Goal: Information Seeking & Learning: Learn about a topic

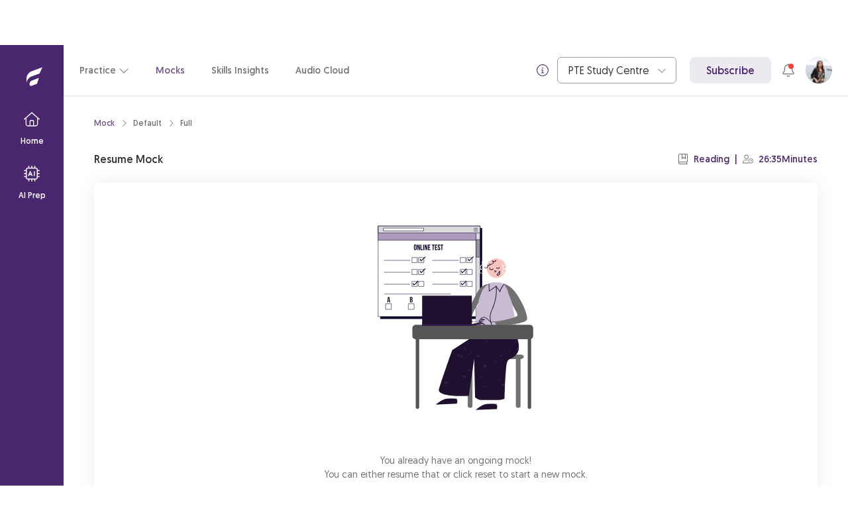
scroll to position [82, 0]
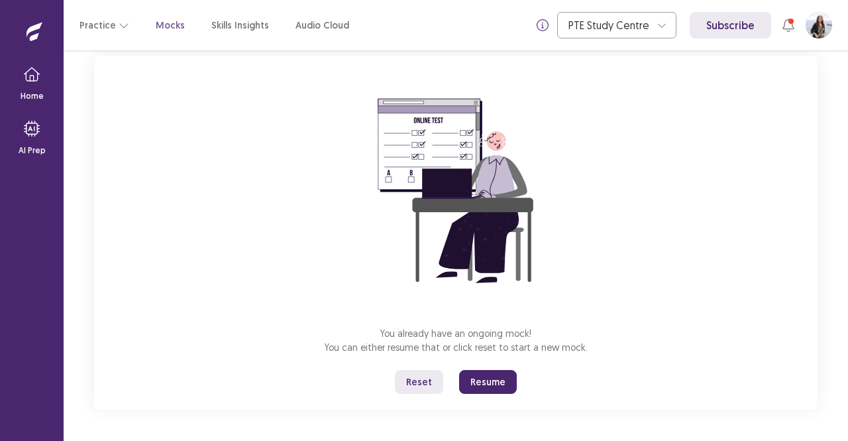
click at [494, 376] on button "Resume" at bounding box center [488, 382] width 58 height 24
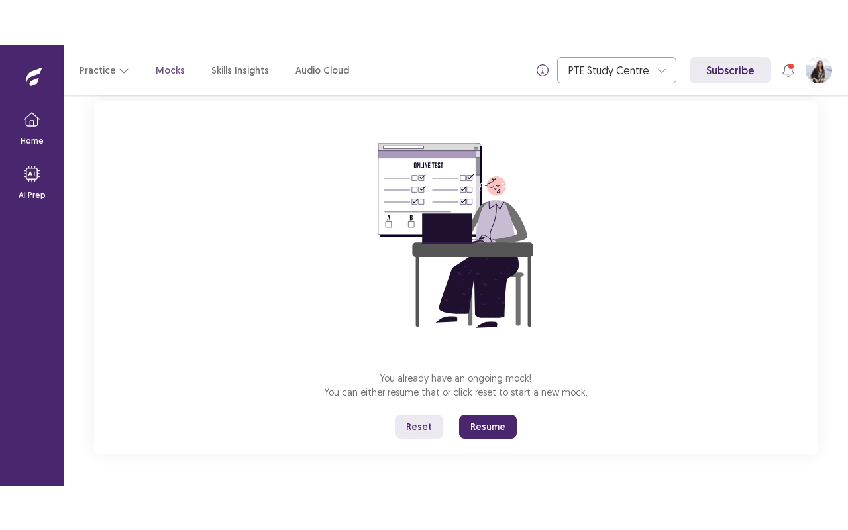
scroll to position [0, 0]
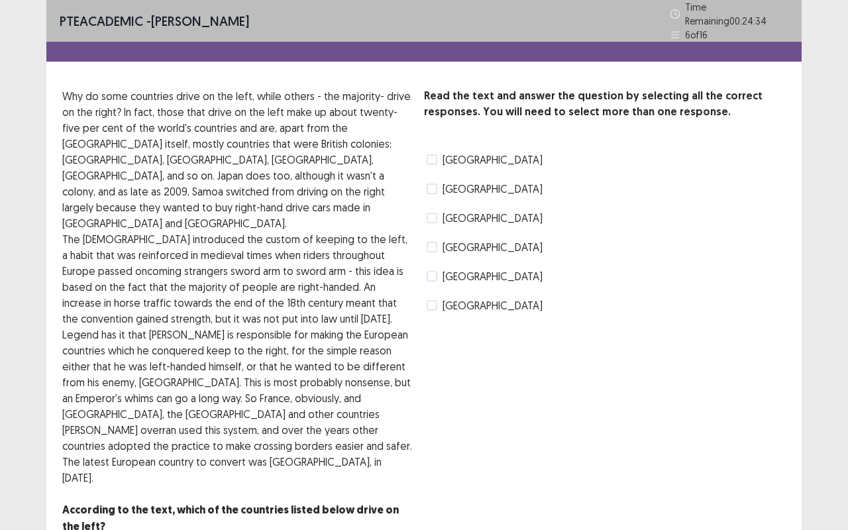
click at [436, 213] on span at bounding box center [432, 218] width 11 height 11
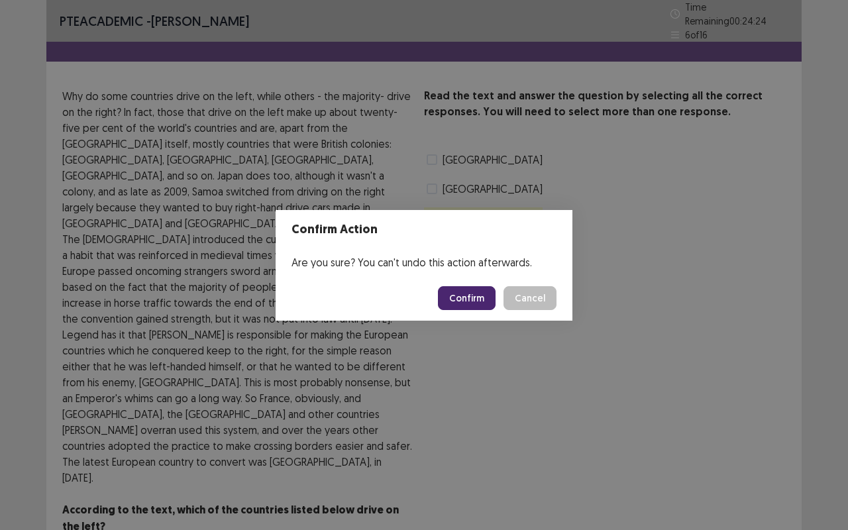
click at [472, 296] on button "Confirm" at bounding box center [467, 298] width 58 height 24
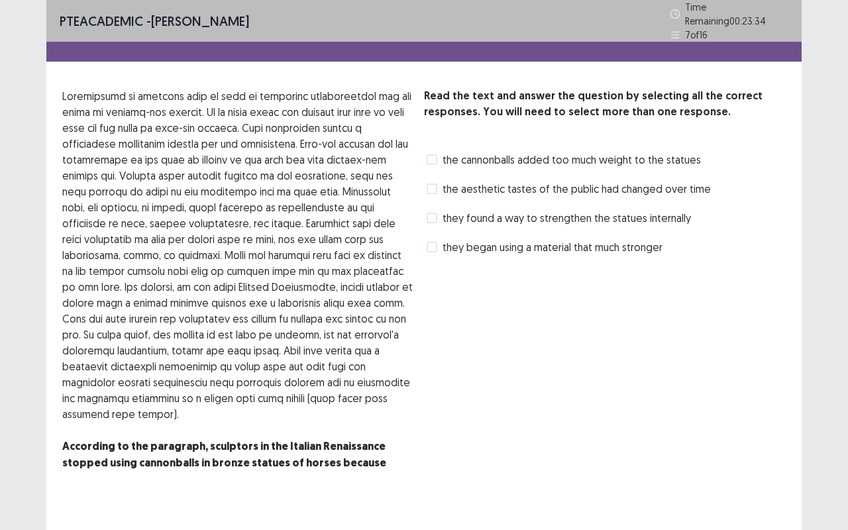
click at [443, 158] on span "the cannonballs added too much weight to the statues" at bounding box center [572, 160] width 258 height 16
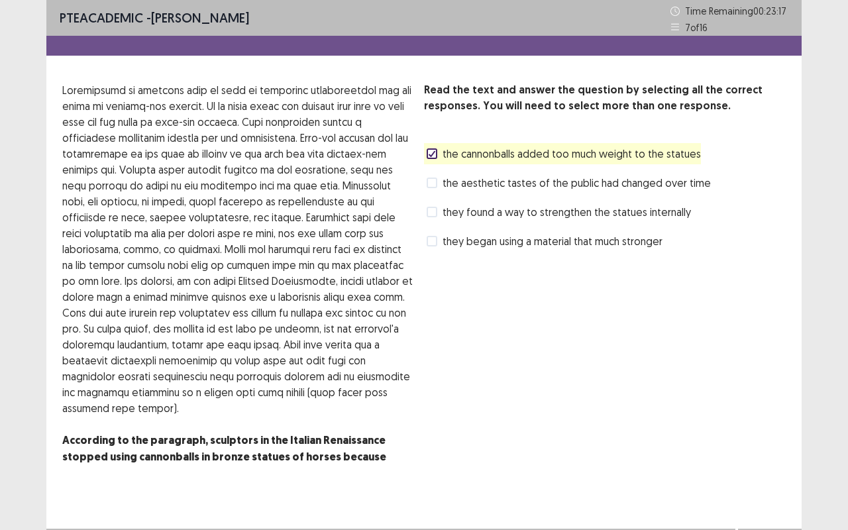
click at [457, 213] on span "they found a way to strengthen the statues internally" at bounding box center [567, 212] width 249 height 16
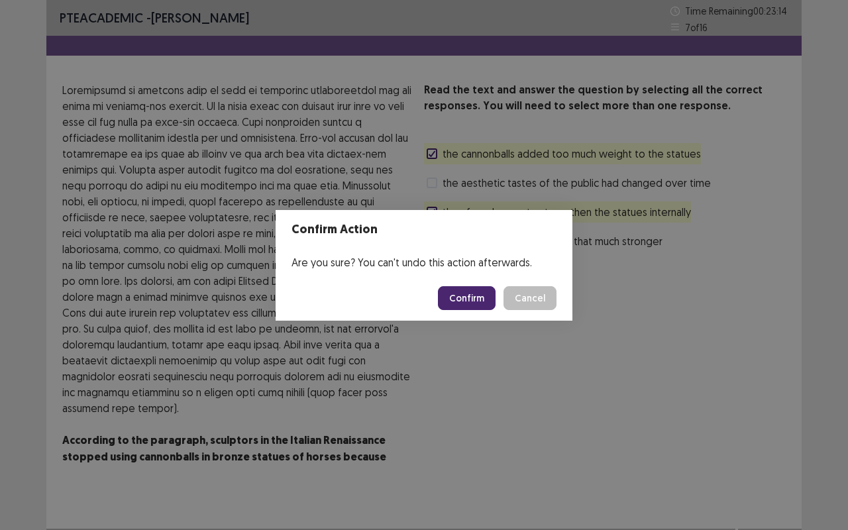
click at [476, 301] on button "Confirm" at bounding box center [467, 298] width 58 height 24
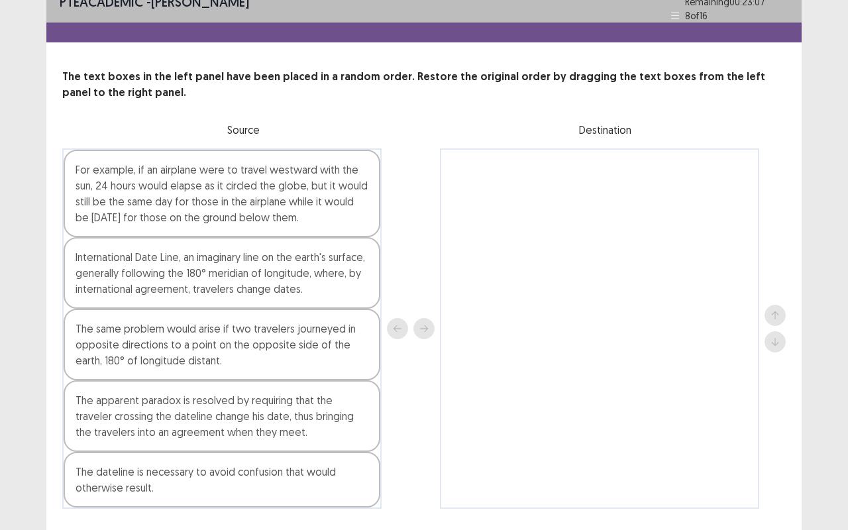
scroll to position [20, 0]
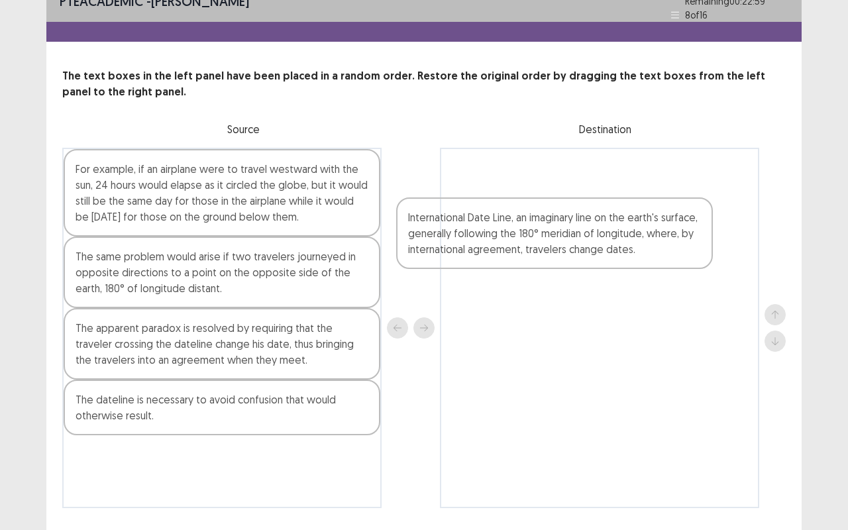
drag, startPoint x: 264, startPoint y: 259, endPoint x: 646, endPoint y: 210, distance: 384.2
click at [646, 210] on div "For example, if an airplane were to travel westward with the sun, 24 hours woul…" at bounding box center [424, 328] width 724 height 361
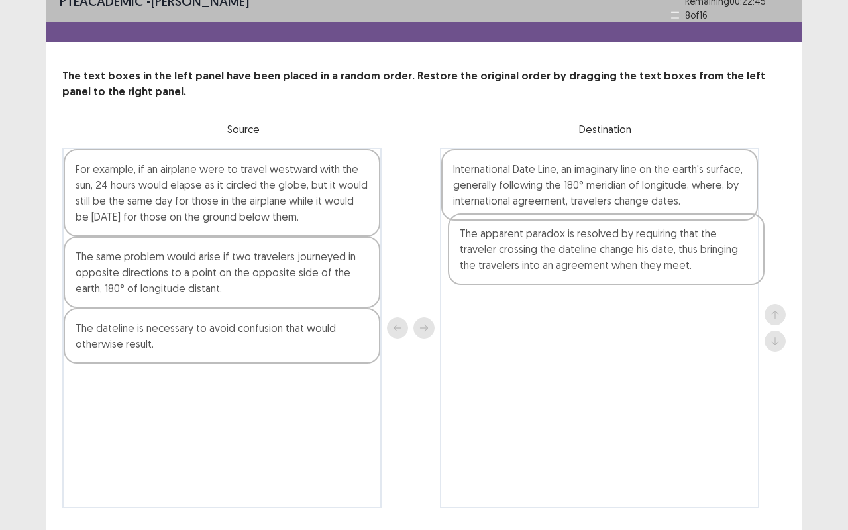
drag, startPoint x: 287, startPoint y: 337, endPoint x: 675, endPoint y: 247, distance: 398.0
click at [675, 247] on div "For example, if an airplane were to travel westward with the sun, 24 hours woul…" at bounding box center [424, 328] width 724 height 361
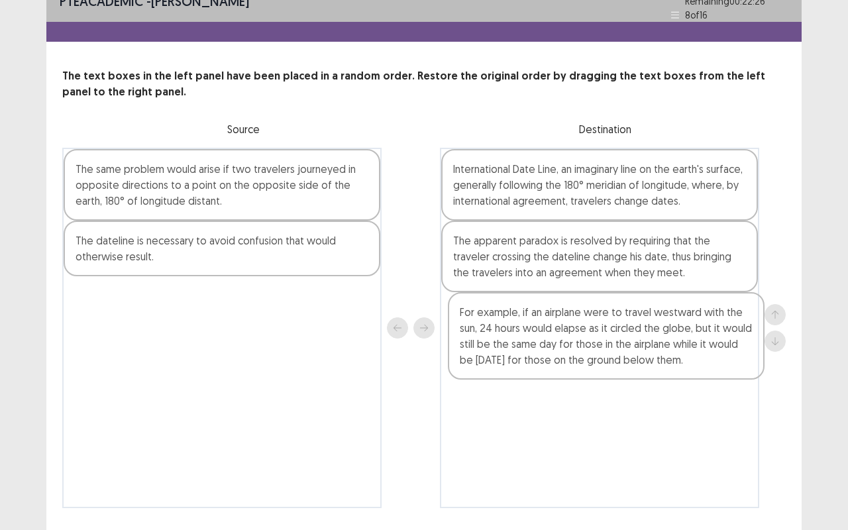
drag, startPoint x: 294, startPoint y: 200, endPoint x: 693, endPoint y: 353, distance: 427.3
click at [693, 353] on div "For example, if an airplane were to travel westward with the sun, 24 hours woul…" at bounding box center [424, 328] width 724 height 361
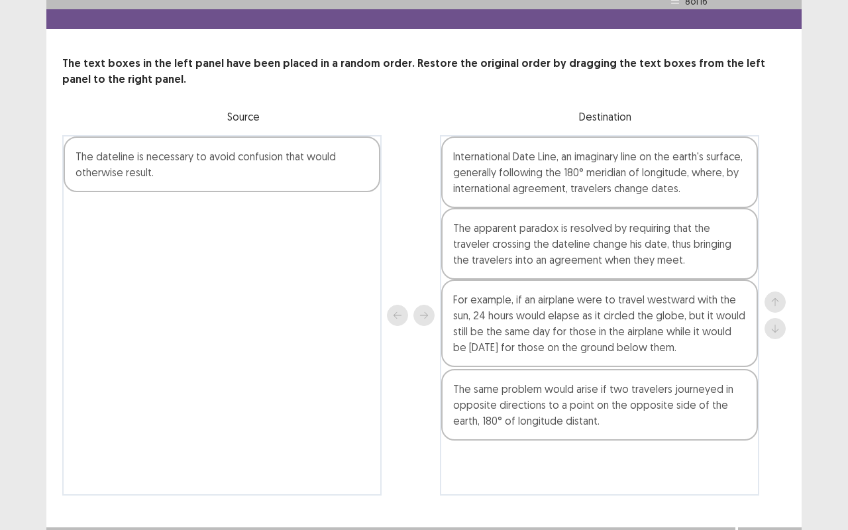
scroll to position [30, 0]
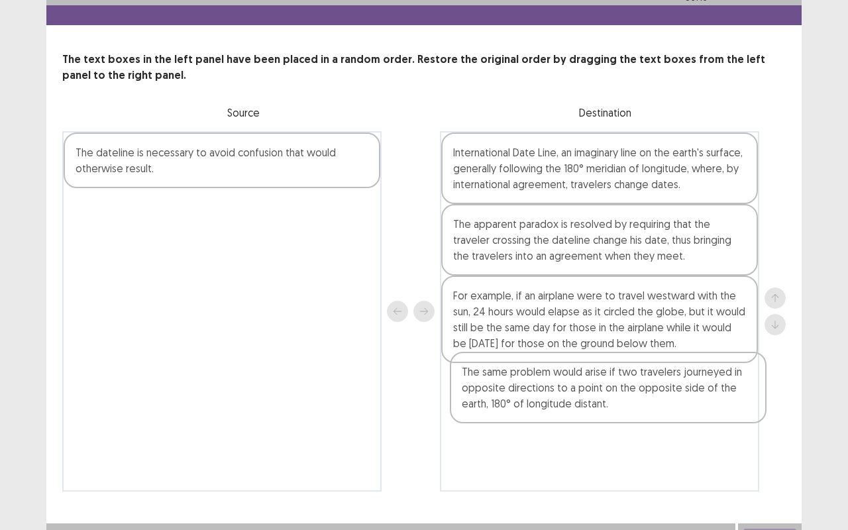
drag, startPoint x: 267, startPoint y: 196, endPoint x: 657, endPoint y: 405, distance: 442.7
click at [657, 405] on div "The same problem would arise if two travelers journeyed in opposite directions …" at bounding box center [424, 311] width 724 height 361
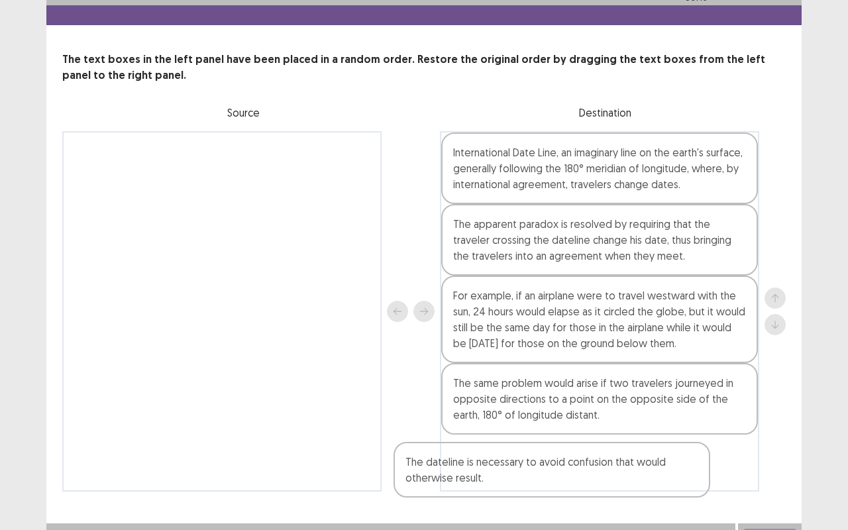
scroll to position [50, 0]
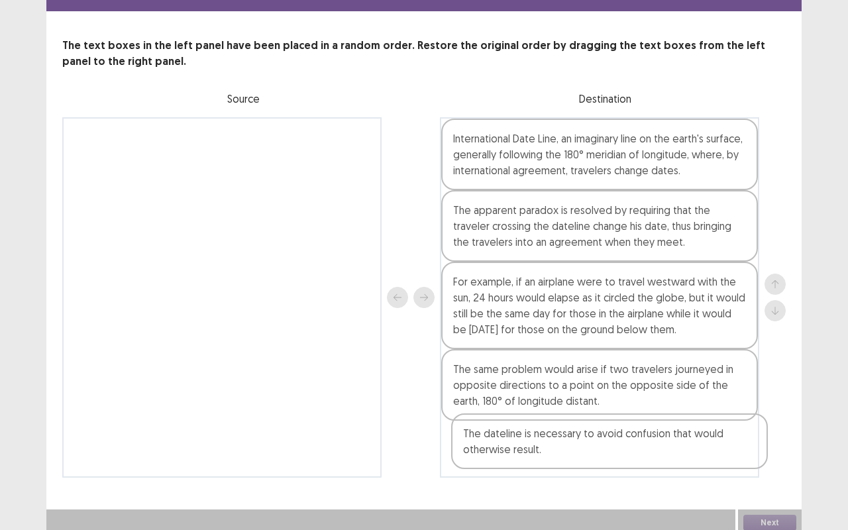
drag, startPoint x: 274, startPoint y: 172, endPoint x: 677, endPoint y: 457, distance: 493.0
click at [677, 440] on div "The dateline is necessary to avoid confusion that would otherwise result. Inter…" at bounding box center [424, 297] width 724 height 361
click at [770, 440] on button "Next" at bounding box center [770, 523] width 53 height 16
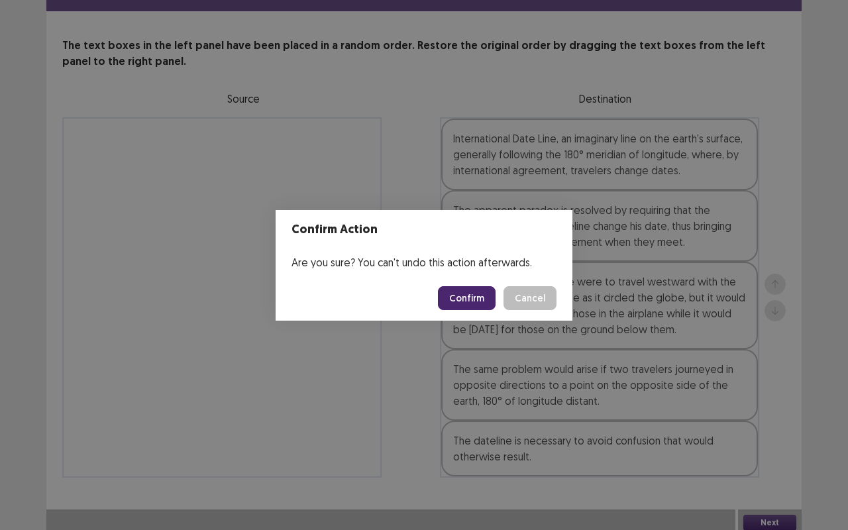
click at [477, 300] on button "Confirm" at bounding box center [467, 298] width 58 height 24
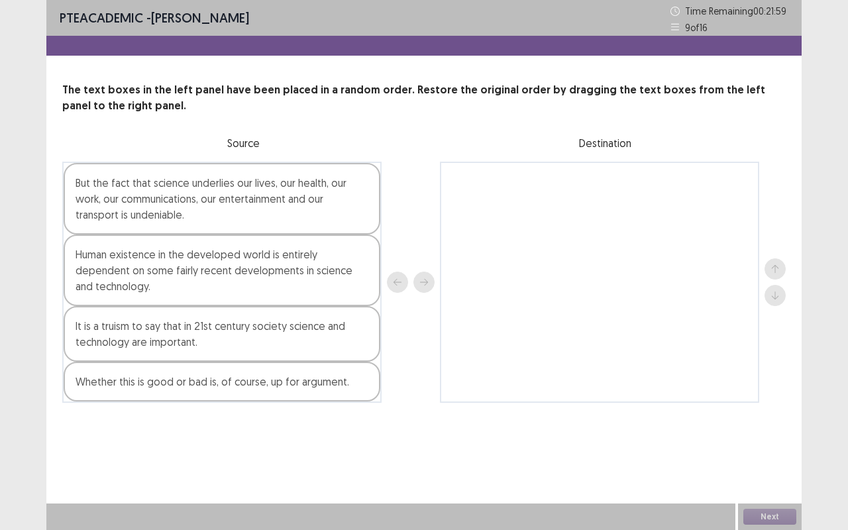
click at [252, 261] on div "Human existence in the developed world is entirely dependent on some fairly rec…" at bounding box center [222, 271] width 317 height 72
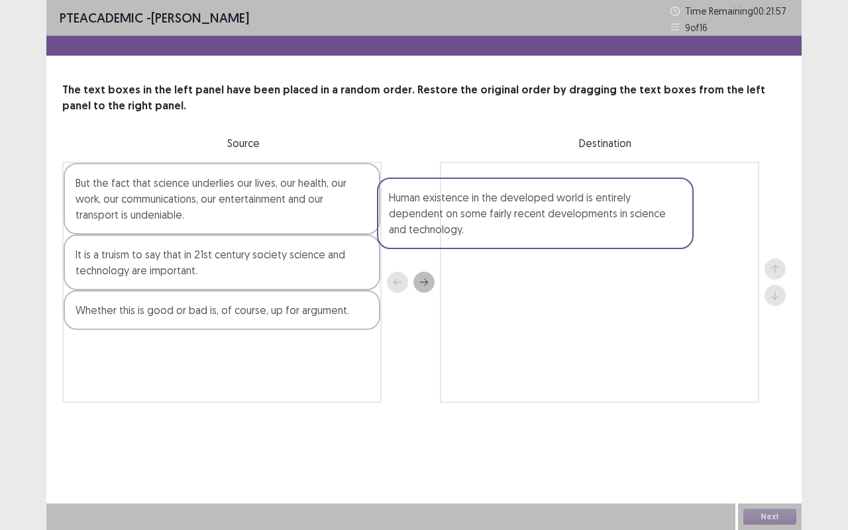
drag, startPoint x: 252, startPoint y: 261, endPoint x: 582, endPoint y: 200, distance: 335.6
click at [582, 200] on div "But the fact that science underlies our lives, our health, our work, our commun…" at bounding box center [424, 282] width 724 height 241
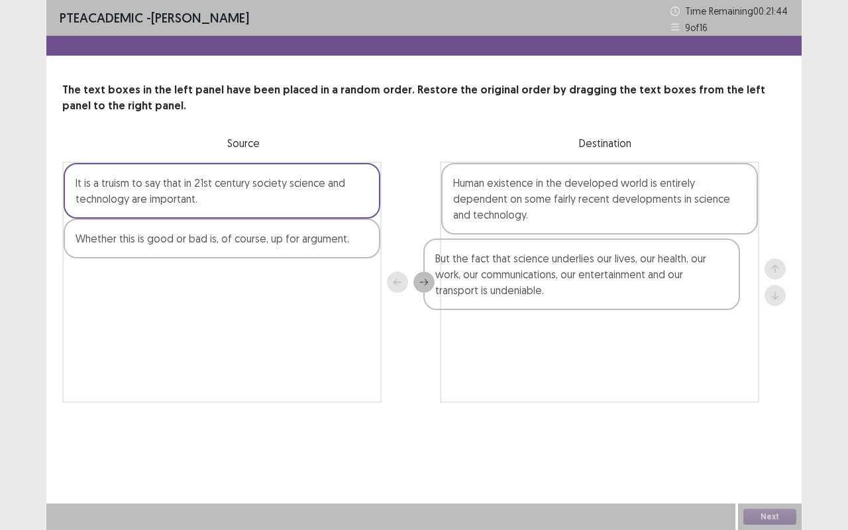
drag, startPoint x: 294, startPoint y: 204, endPoint x: 666, endPoint y: 280, distance: 379.5
click at [666, 280] on div "But the fact that science underlies our lives, our health, our work, our commun…" at bounding box center [424, 282] width 724 height 241
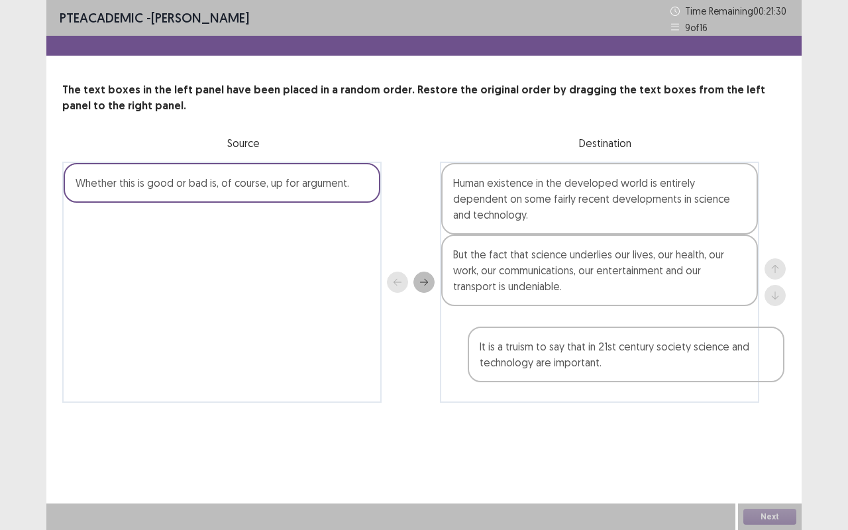
drag, startPoint x: 258, startPoint y: 199, endPoint x: 653, endPoint y: 339, distance: 419.6
click at [653, 339] on div "It is a truism to say that in 21st century society science and technology are i…" at bounding box center [424, 282] width 724 height 241
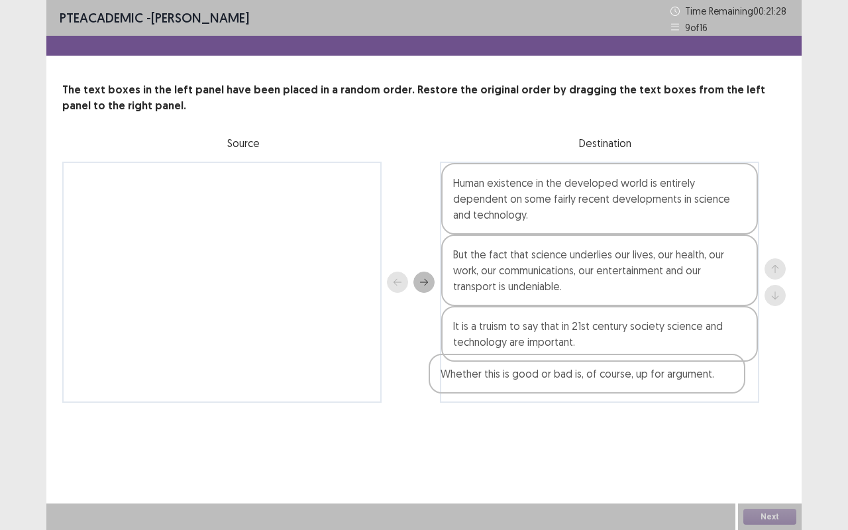
drag, startPoint x: 286, startPoint y: 191, endPoint x: 681, endPoint y: 400, distance: 446.8
click at [681, 400] on div "Whether this is good or bad is, of course, up for argument. Human existence in …" at bounding box center [424, 282] width 724 height 241
click at [783, 440] on button "Next" at bounding box center [770, 517] width 53 height 16
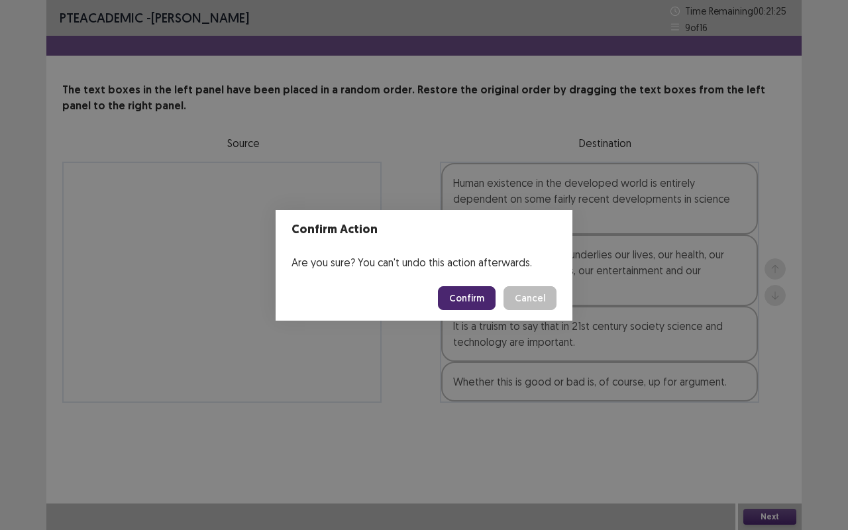
click at [455, 296] on button "Confirm" at bounding box center [467, 298] width 58 height 24
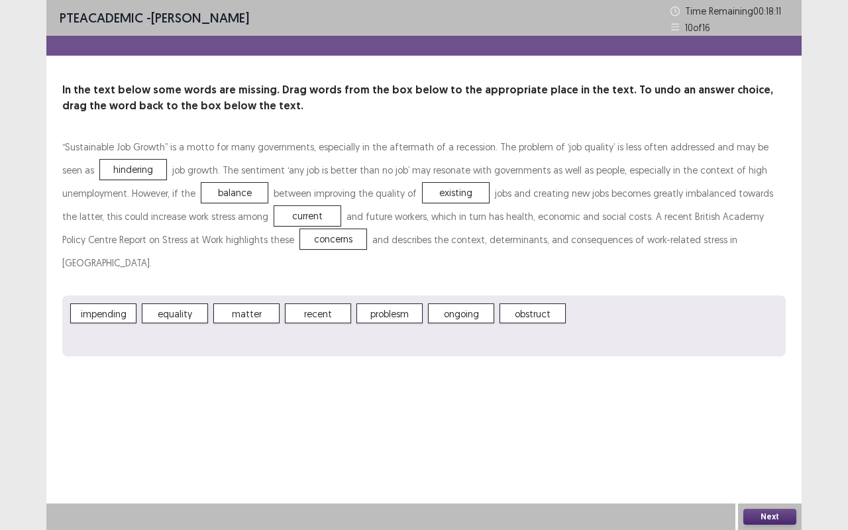
click at [758, 440] on button "Next" at bounding box center [770, 517] width 53 height 16
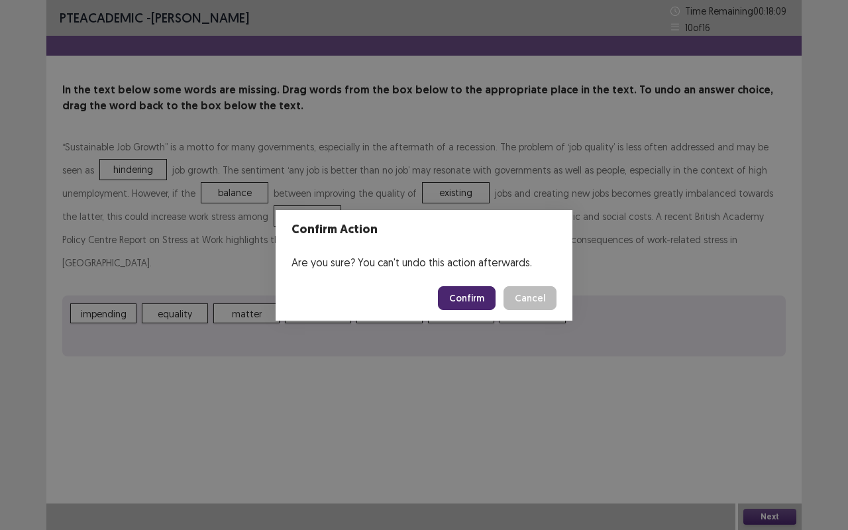
click at [467, 298] on button "Confirm" at bounding box center [467, 298] width 58 height 24
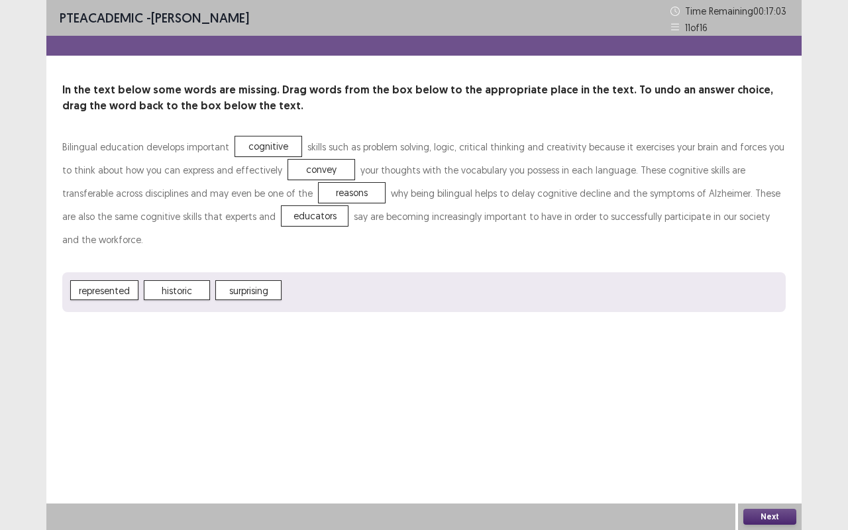
click at [781, 440] on button "Next" at bounding box center [770, 517] width 53 height 16
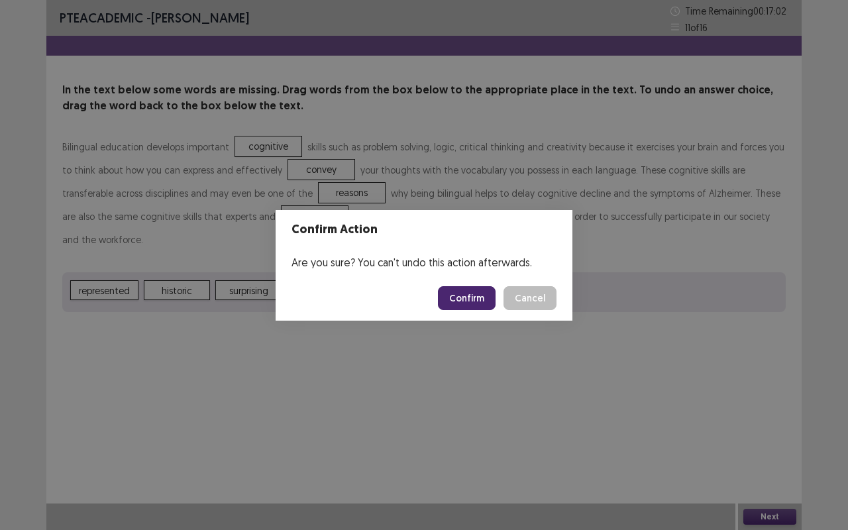
click at [464, 293] on button "Confirm" at bounding box center [467, 298] width 58 height 24
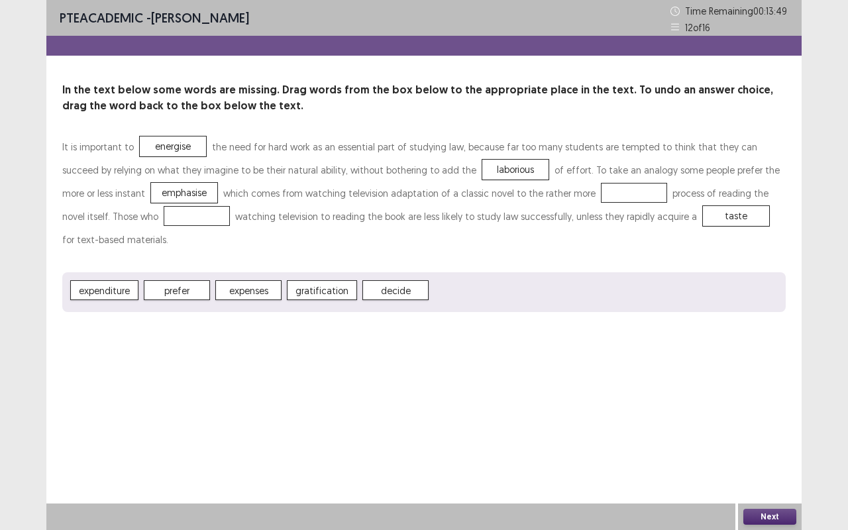
click at [334, 280] on span "gratification" at bounding box center [322, 290] width 70 height 20
click at [779, 440] on button "Next" at bounding box center [770, 517] width 53 height 16
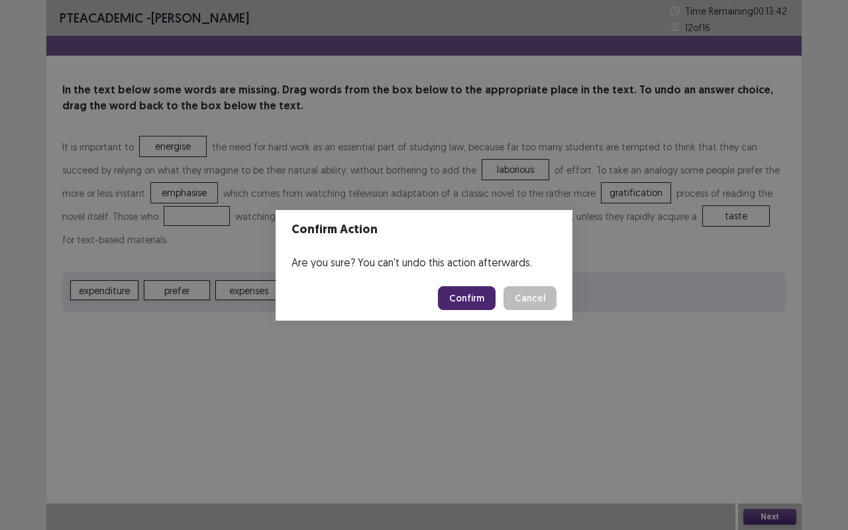
click at [484, 301] on button "Confirm" at bounding box center [467, 298] width 58 height 24
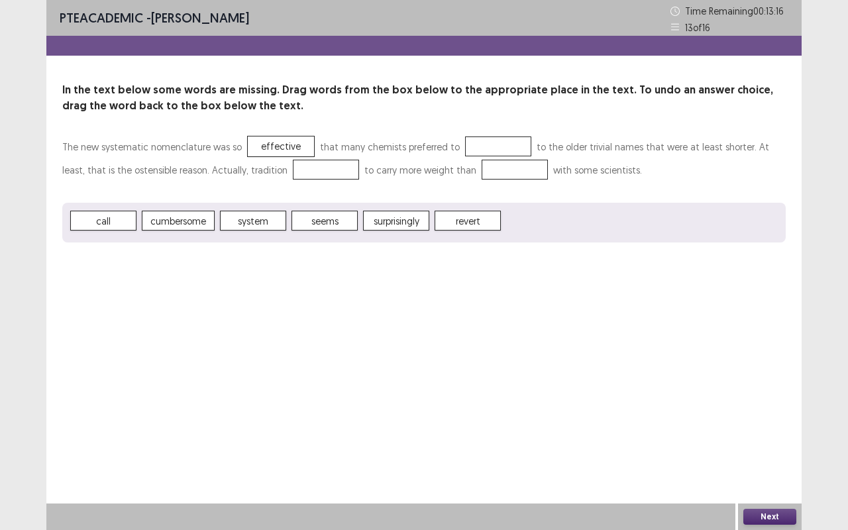
drag, startPoint x: 718, startPoint y: 150, endPoint x: 727, endPoint y: 148, distance: 8.7
click at [727, 148] on p "The new systematic nomenclature was so effective that many chemists preferred t…" at bounding box center [424, 158] width 724 height 46
click at [774, 440] on div "Next" at bounding box center [770, 517] width 64 height 27
click at [769, 440] on button "Next" at bounding box center [770, 517] width 53 height 16
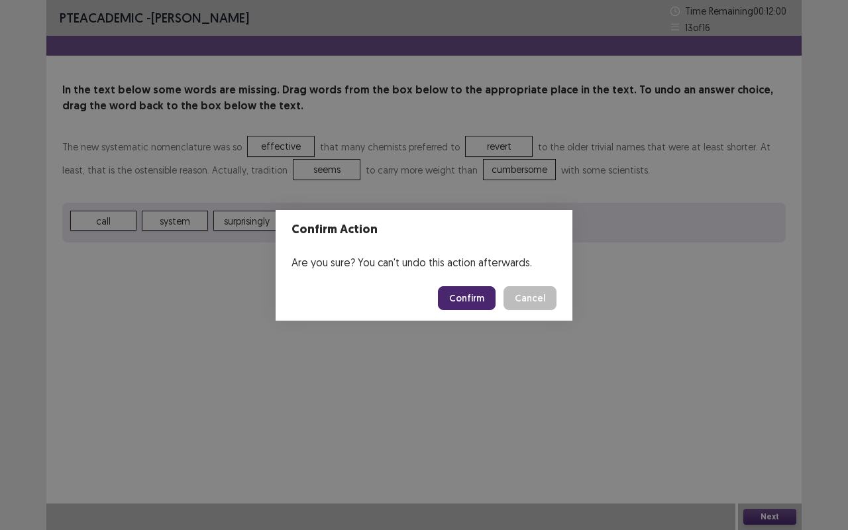
click at [471, 292] on button "Confirm" at bounding box center [467, 298] width 58 height 24
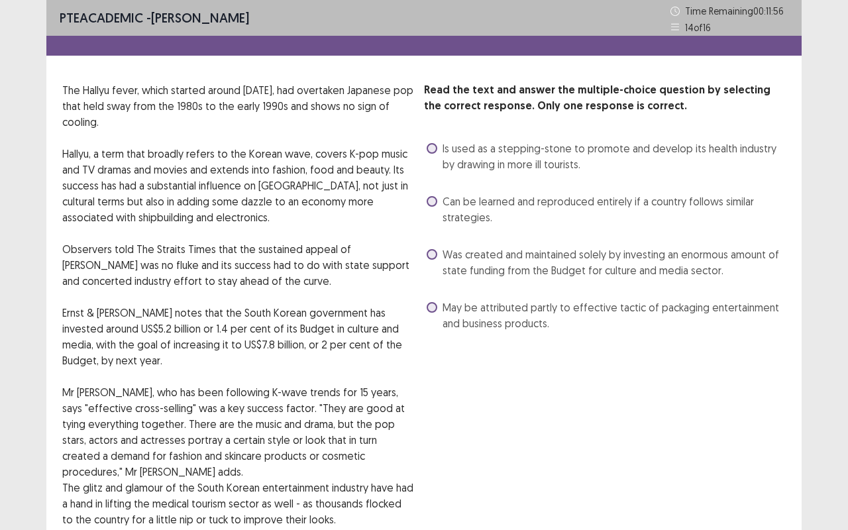
click at [507, 251] on span "Was created and maintained solely by investing an enormous amount of state fund…" at bounding box center [614, 263] width 343 height 32
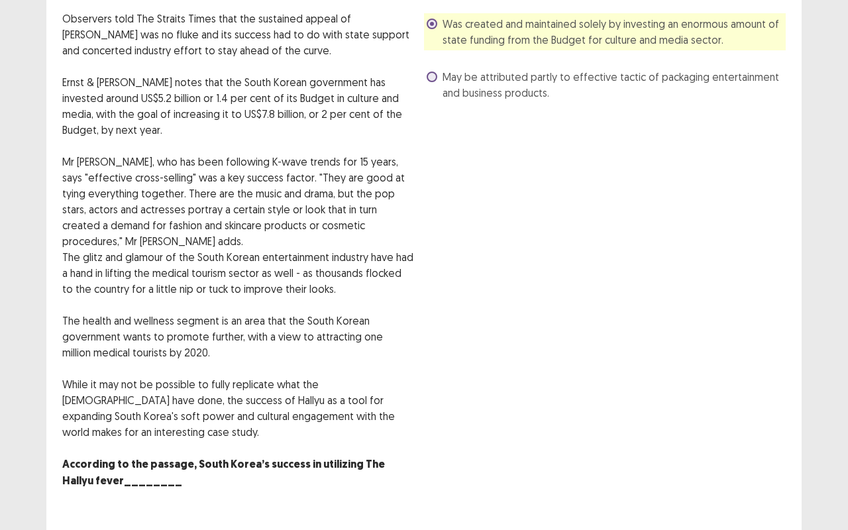
scroll to position [247, 0]
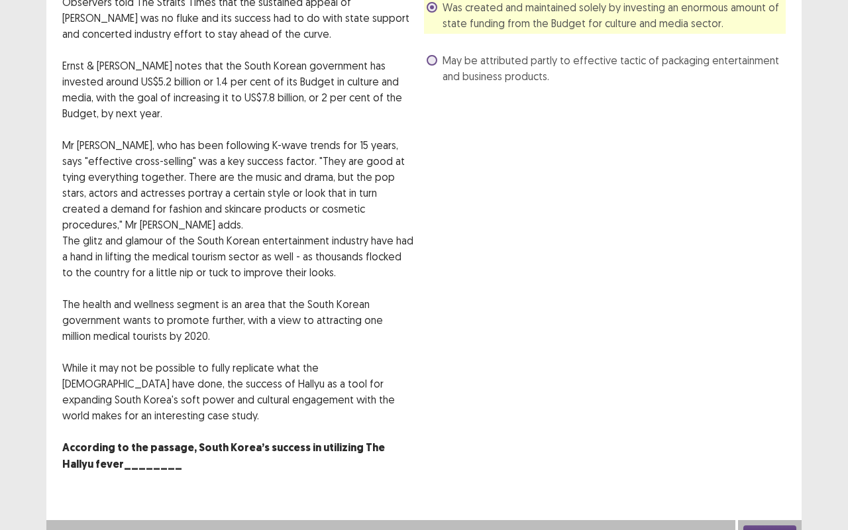
click at [770, 440] on div "Next" at bounding box center [770, 533] width 64 height 27
click at [777, 440] on button "Next" at bounding box center [770, 534] width 53 height 16
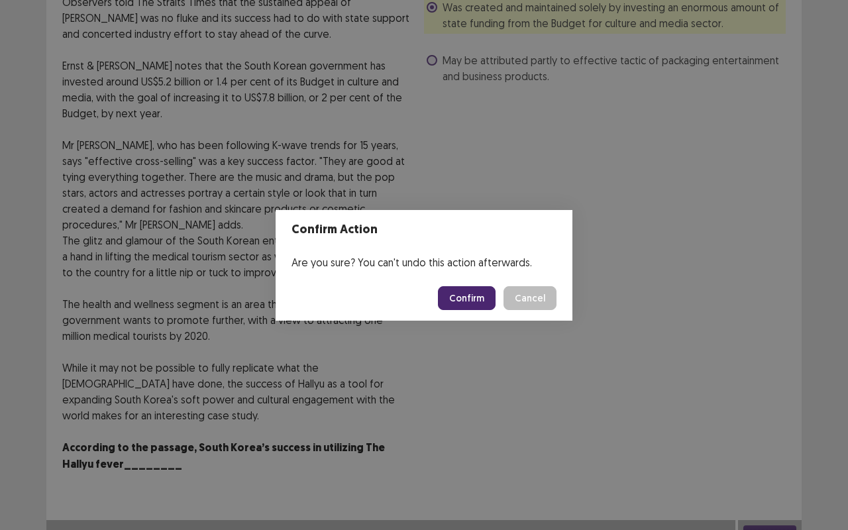
click at [465, 300] on button "Confirm" at bounding box center [467, 298] width 58 height 24
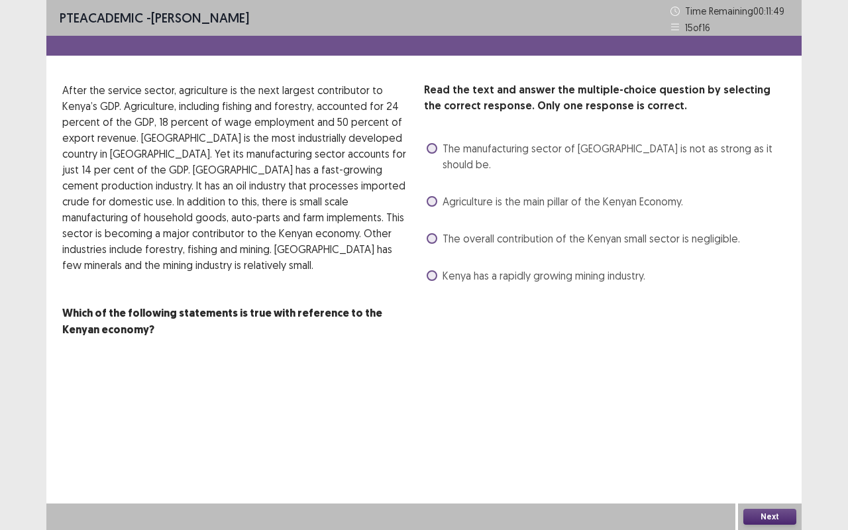
click at [440, 231] on label "The overall contribution of the Kenyan small sector is negligible." at bounding box center [583, 239] width 313 height 16
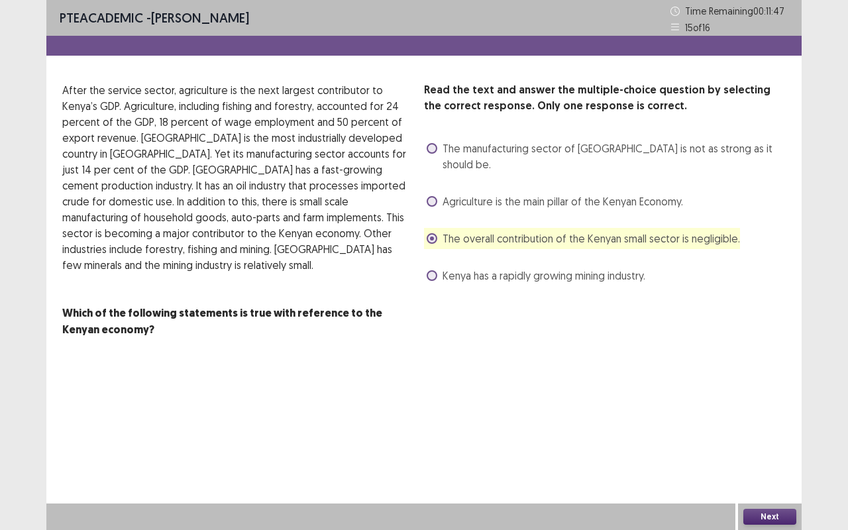
click at [770, 440] on button "Next" at bounding box center [770, 517] width 53 height 16
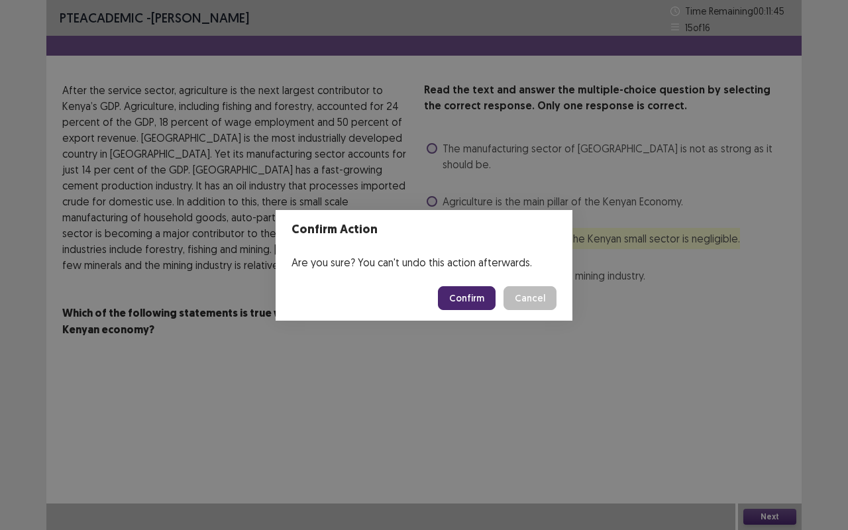
click at [469, 294] on button "Confirm" at bounding box center [467, 298] width 58 height 24
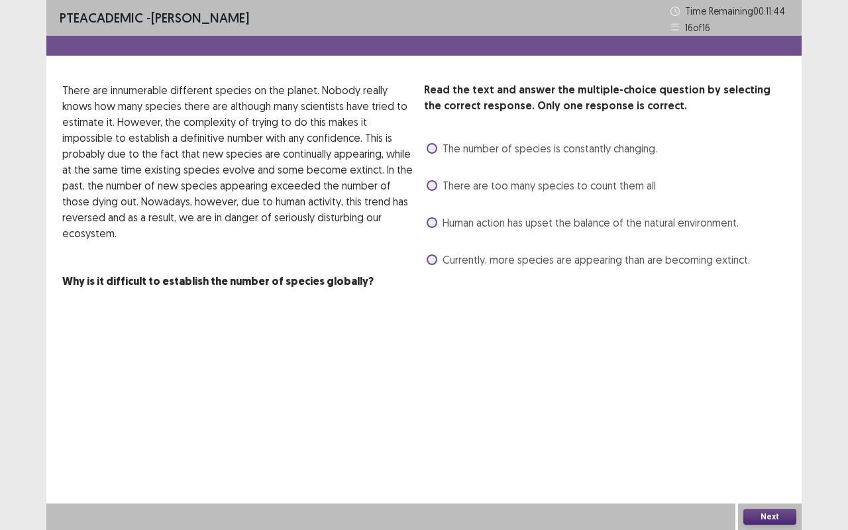
click at [465, 223] on span "Human action has upset the balance of the natural environment." at bounding box center [591, 223] width 296 height 16
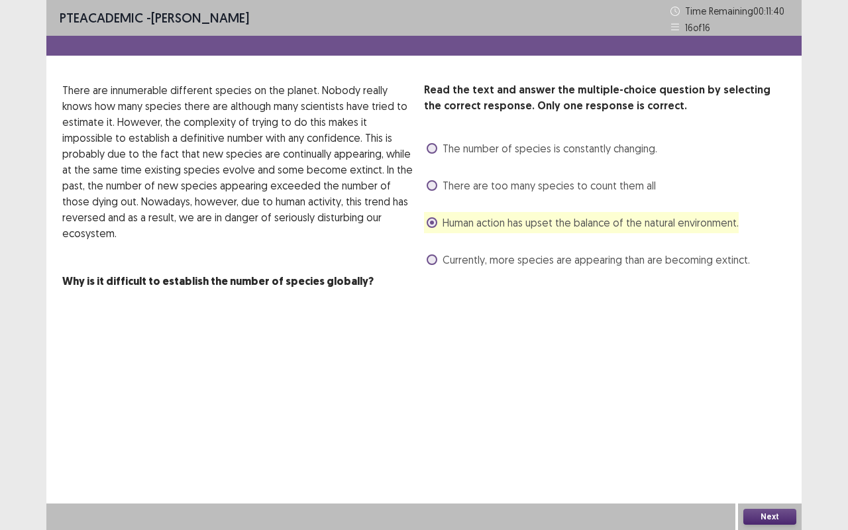
click at [791, 440] on button "Next" at bounding box center [770, 517] width 53 height 16
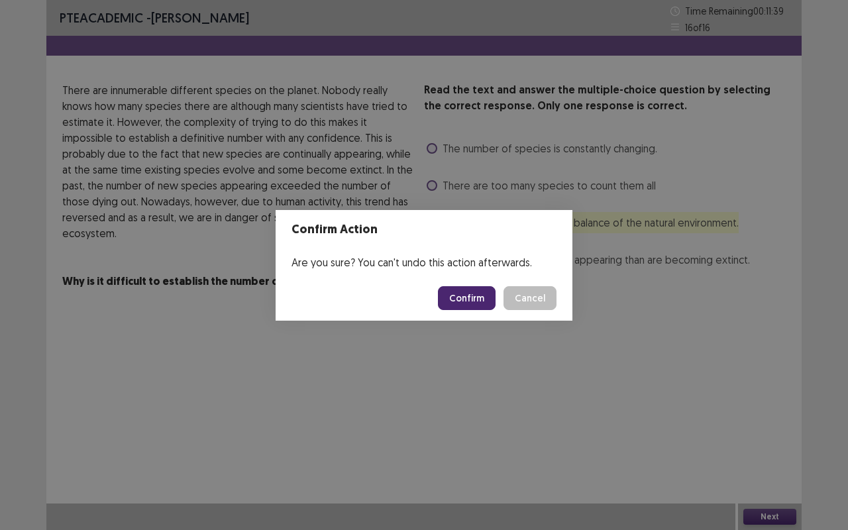
click at [461, 296] on button "Confirm" at bounding box center [467, 298] width 58 height 24
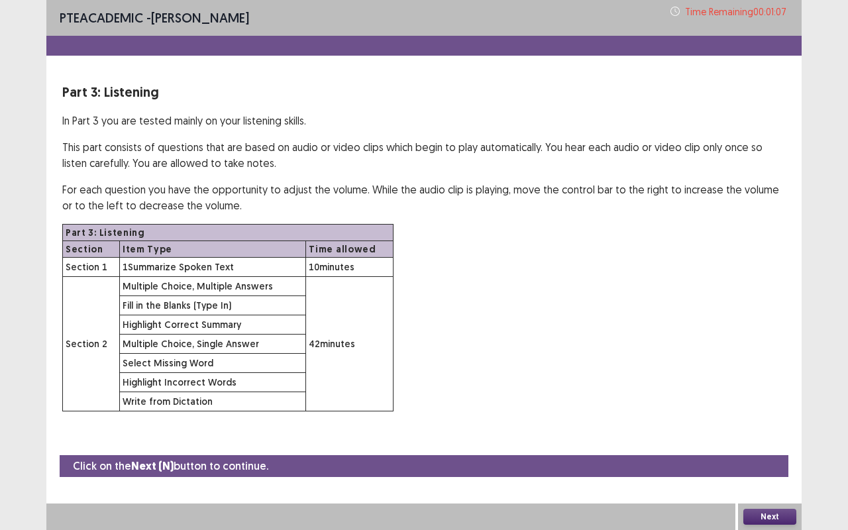
click at [780, 440] on button "Next" at bounding box center [770, 517] width 53 height 16
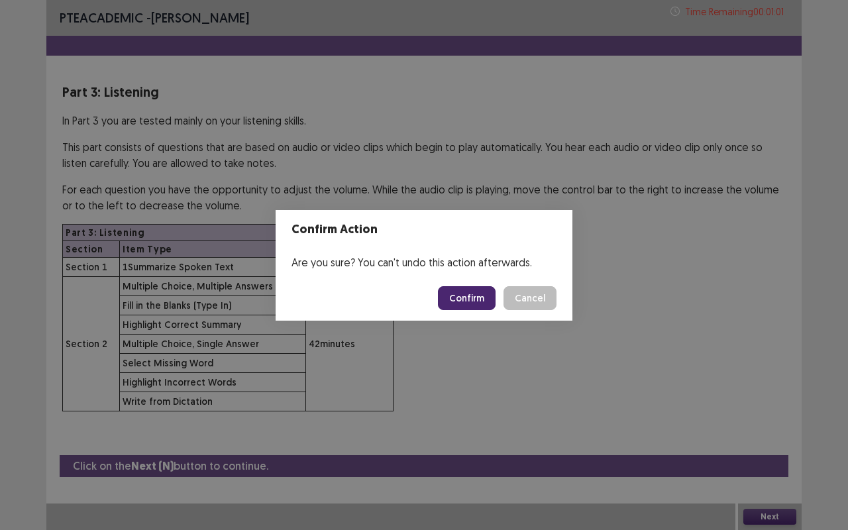
click at [486, 292] on button "Confirm" at bounding box center [467, 298] width 58 height 24
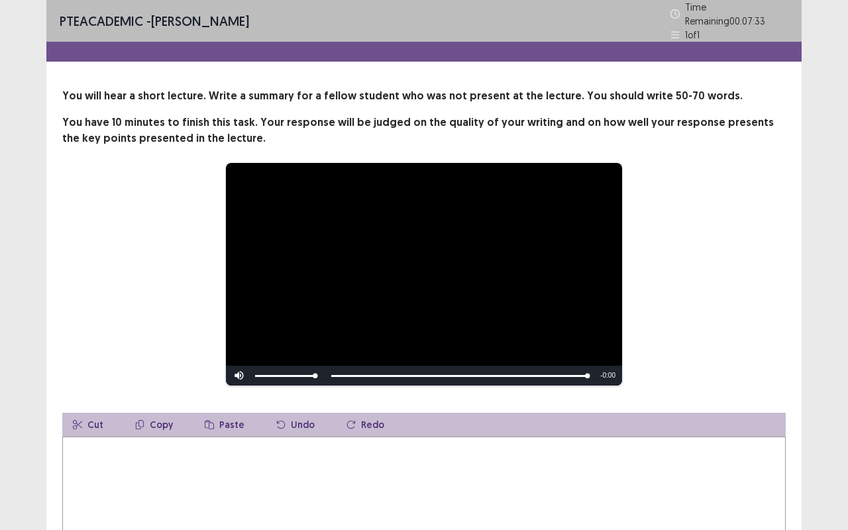
click at [427, 440] on textarea at bounding box center [424, 510] width 724 height 146
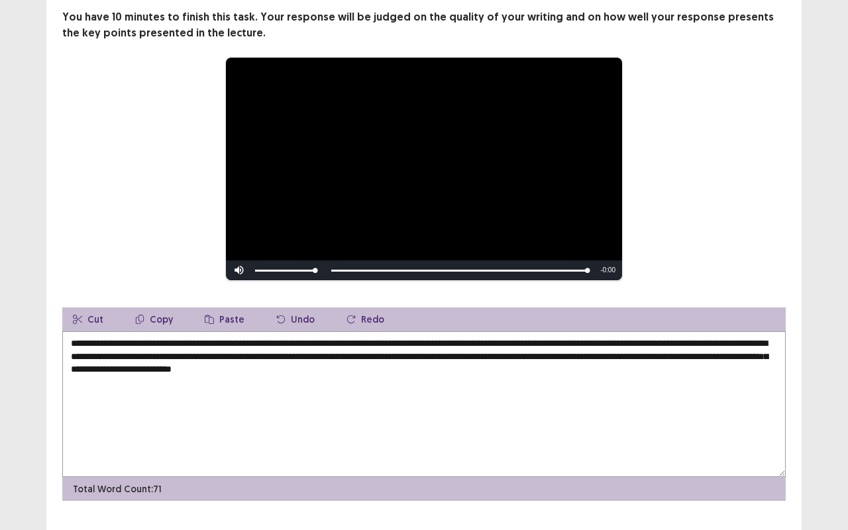
scroll to position [105, 0]
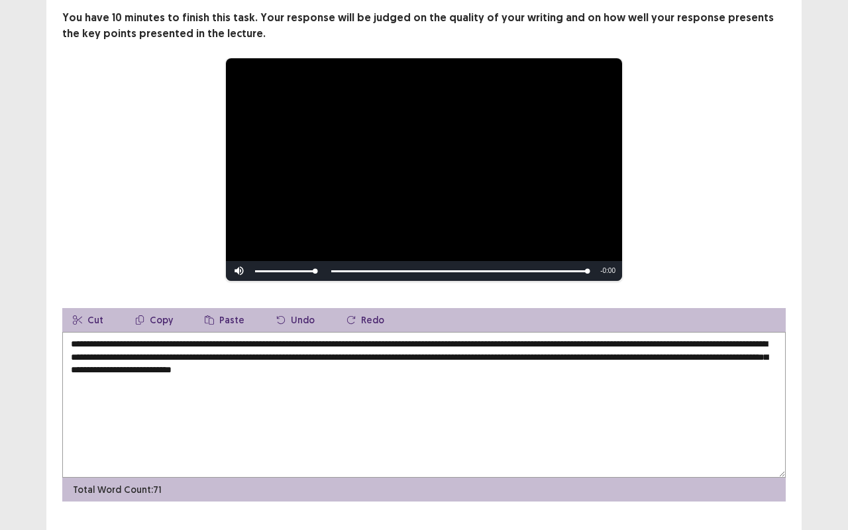
drag, startPoint x: 451, startPoint y: 335, endPoint x: 404, endPoint y: 339, distance: 47.3
click at [404, 339] on textarea "**********" at bounding box center [424, 405] width 724 height 146
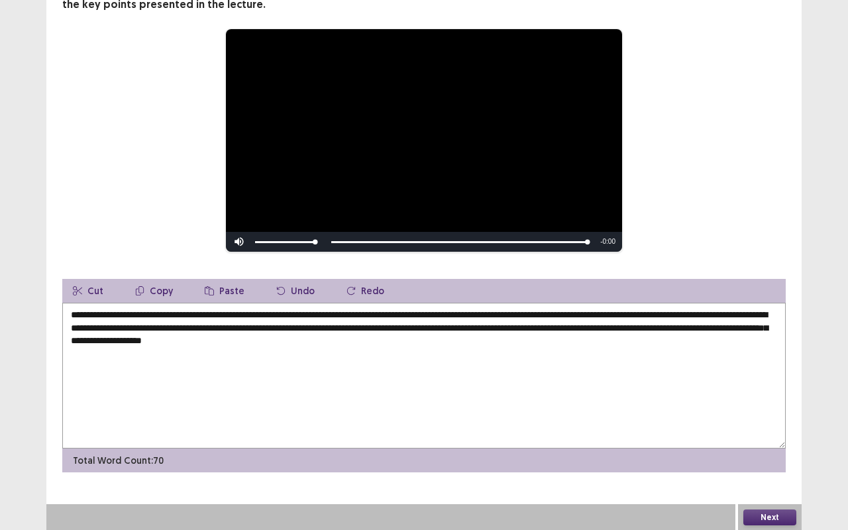
scroll to position [129, 0]
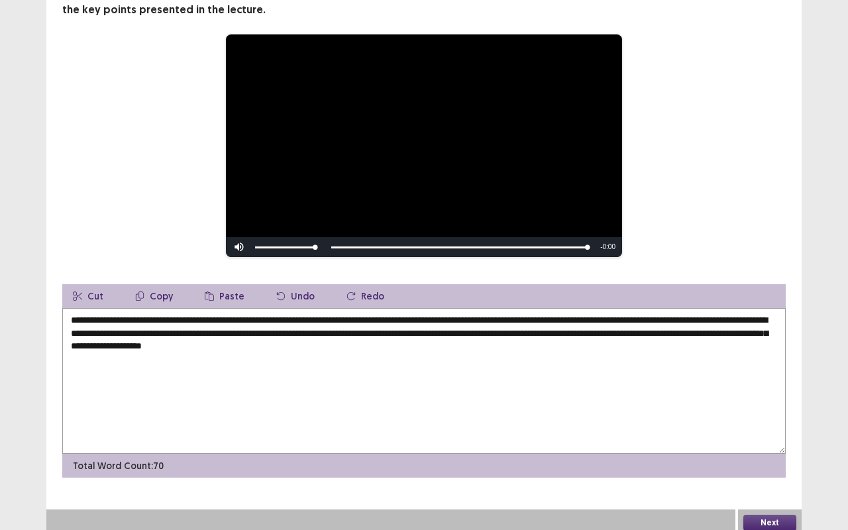
type textarea "**********"
click at [769, 440] on button "Next" at bounding box center [770, 523] width 53 height 16
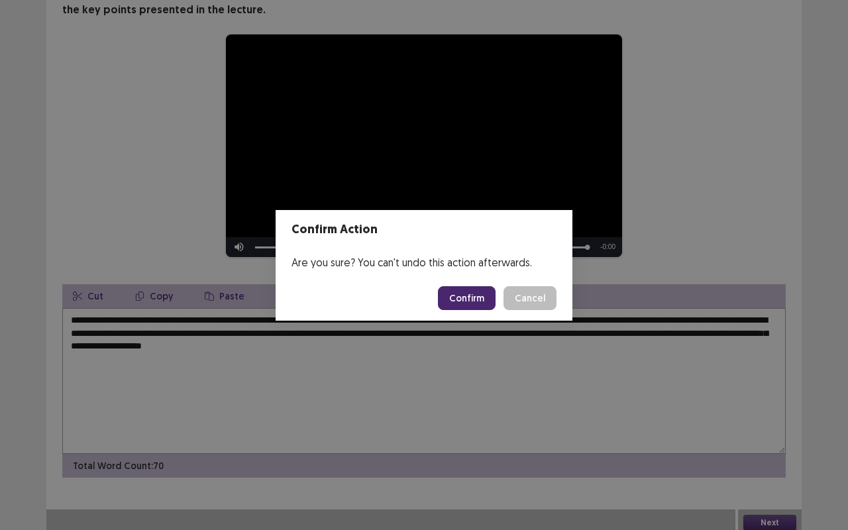
click at [485, 294] on button "Confirm" at bounding box center [467, 298] width 58 height 24
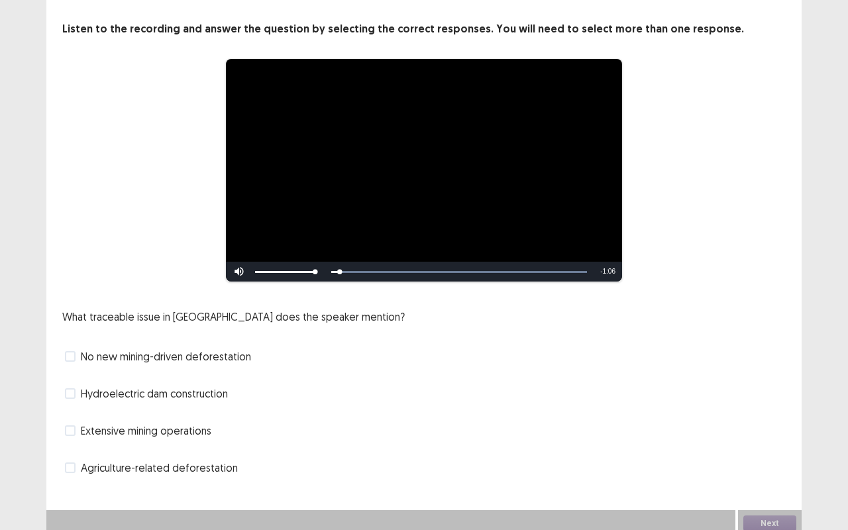
scroll to position [66, 0]
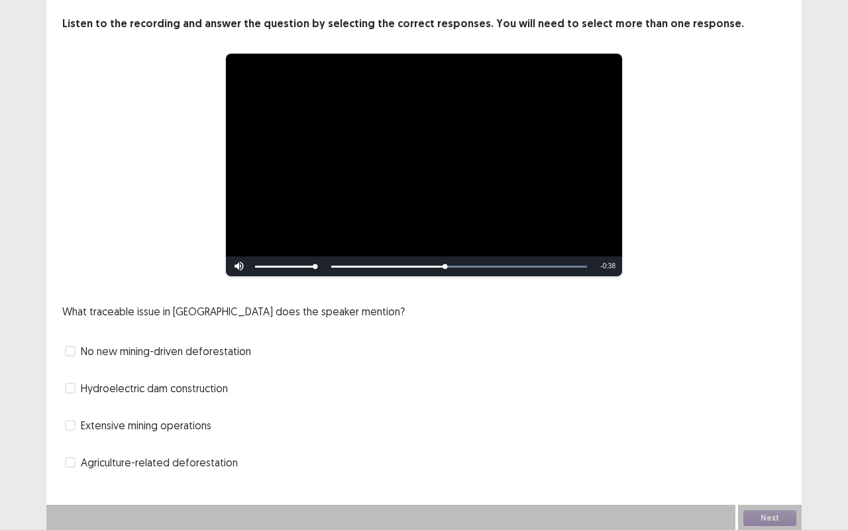
click at [119, 354] on span "No new mining-driven deforestation" at bounding box center [166, 351] width 170 height 16
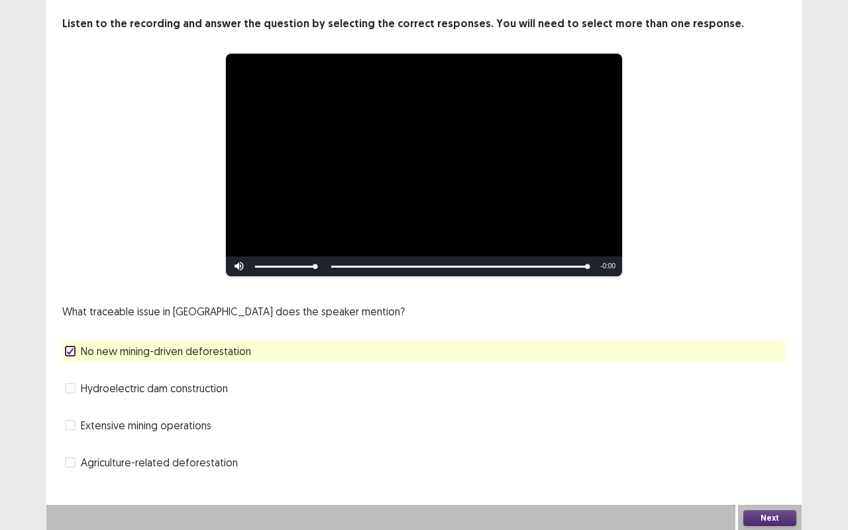
click at [171, 440] on span "Agriculture-related deforestation" at bounding box center [159, 463] width 157 height 16
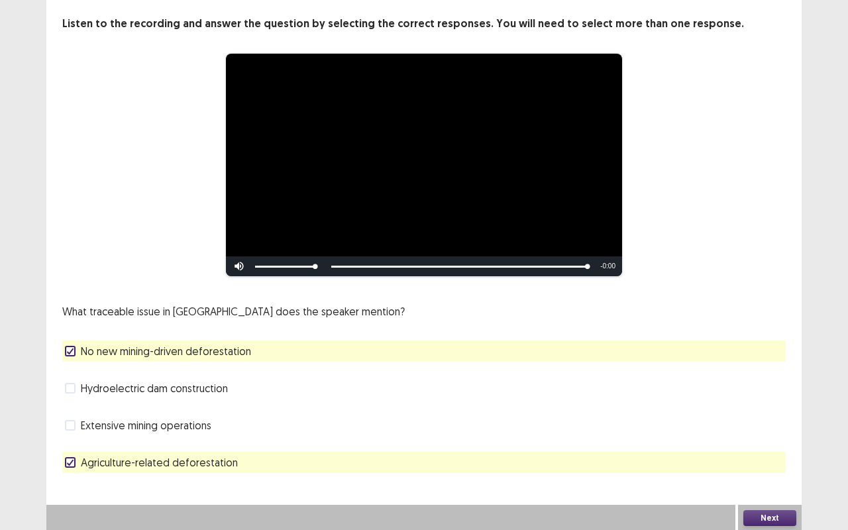
click at [100, 440] on span "Agriculture-related deforestation" at bounding box center [159, 463] width 157 height 16
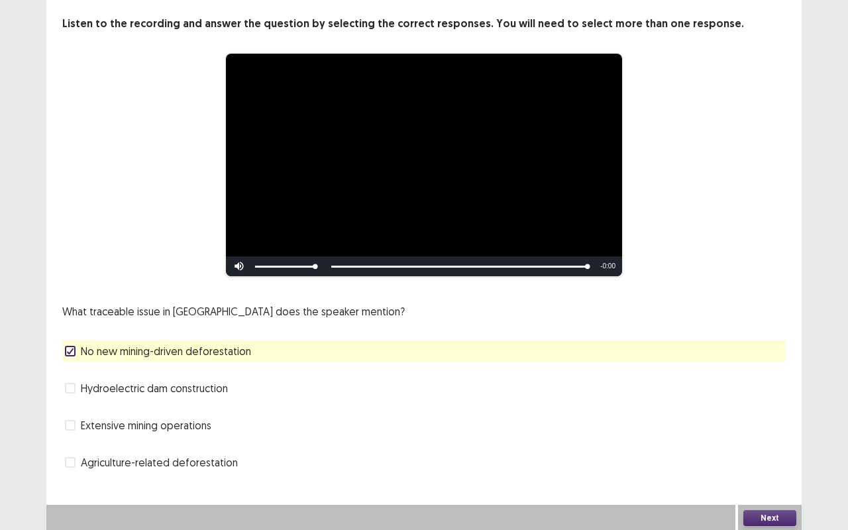
click at [100, 440] on span "Agriculture-related deforestation" at bounding box center [159, 463] width 157 height 16
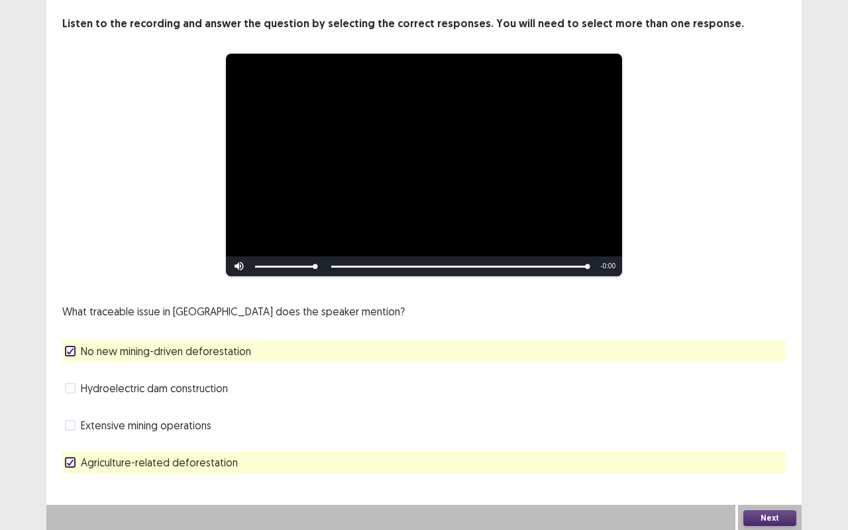
click at [785, 440] on button "Next" at bounding box center [770, 518] width 53 height 16
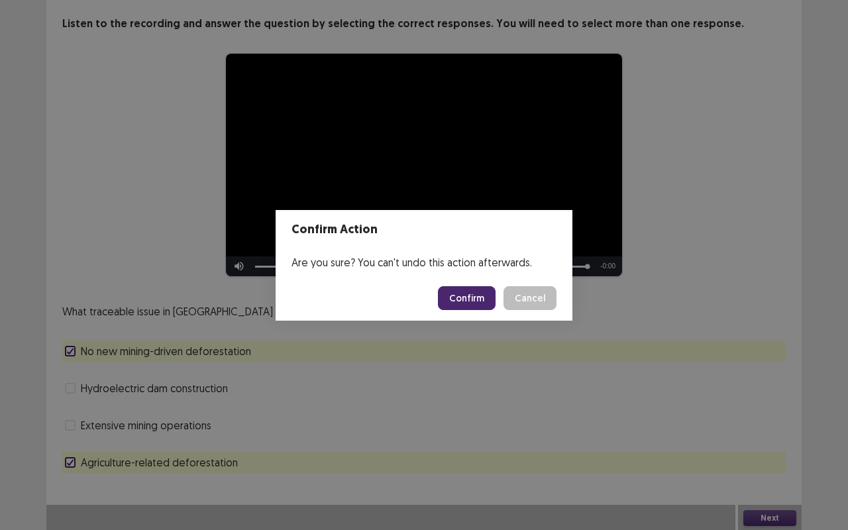
click at [470, 297] on button "Confirm" at bounding box center [467, 298] width 58 height 24
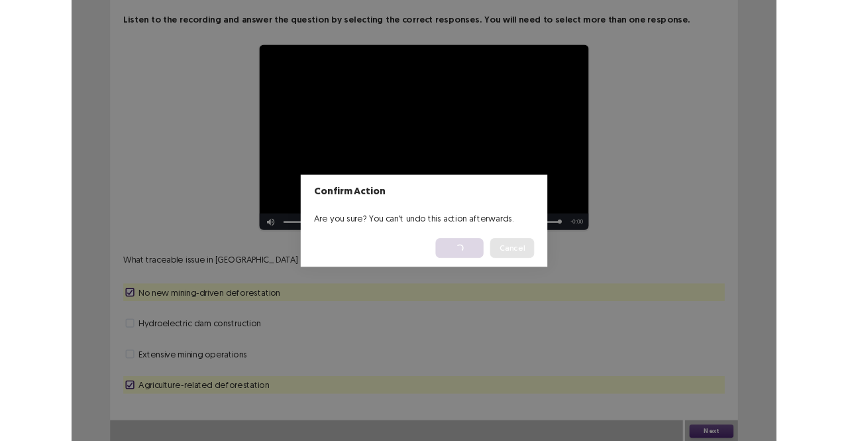
scroll to position [0, 0]
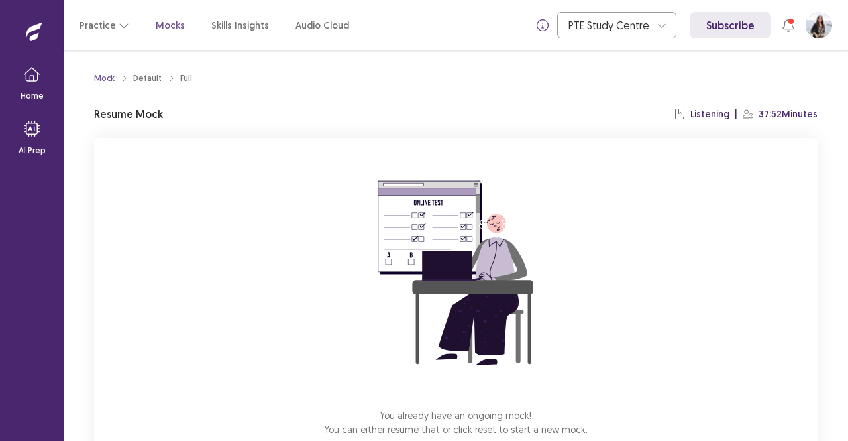
scroll to position [82, 0]
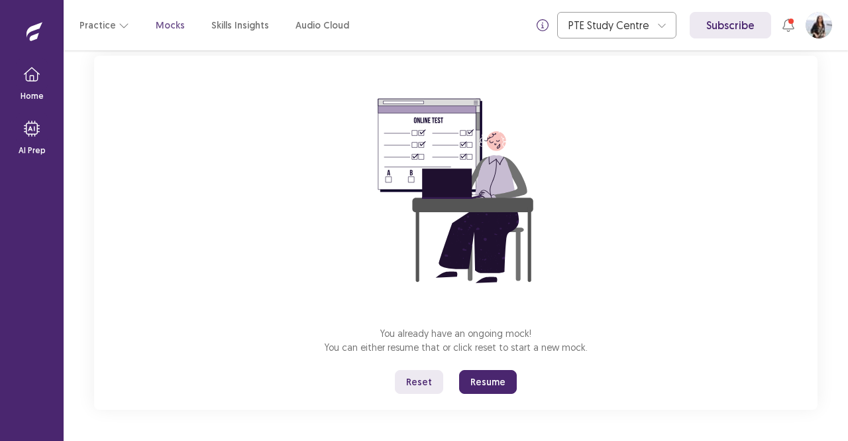
click at [494, 384] on button "Resume" at bounding box center [488, 382] width 58 height 24
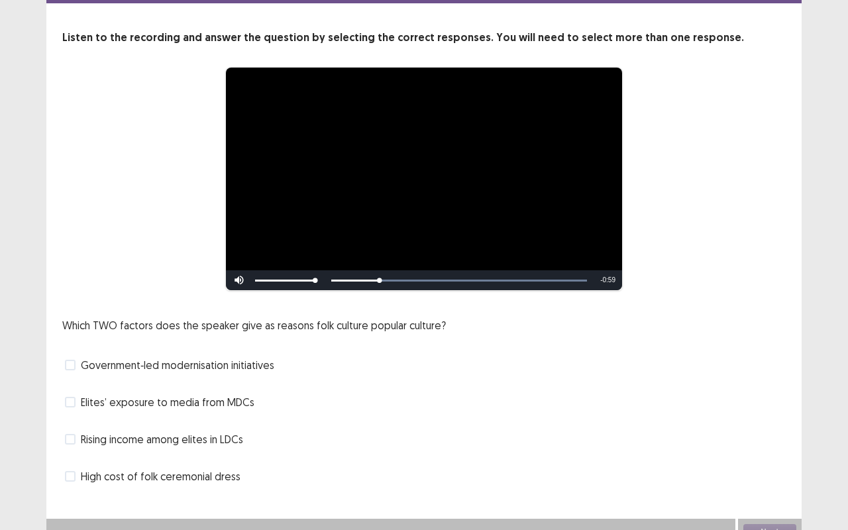
scroll to position [68, 0]
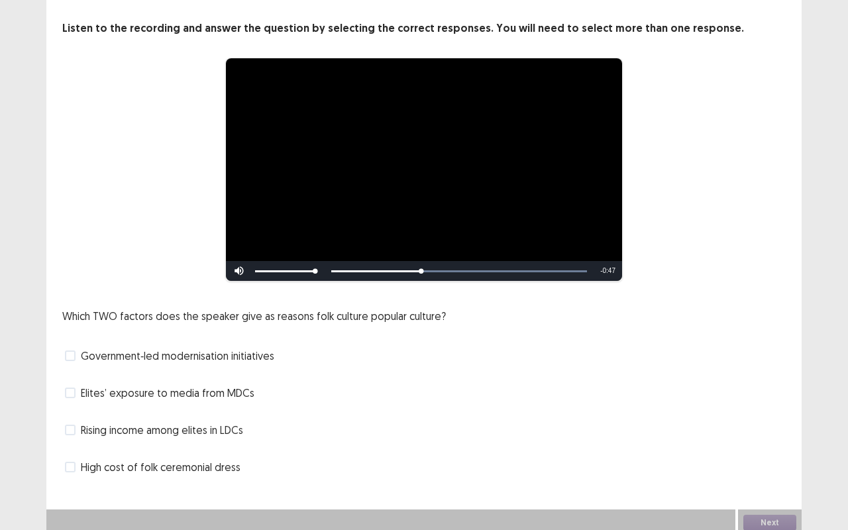
click at [121, 426] on span "Rising income among elites in LDCs" at bounding box center [162, 430] width 162 height 16
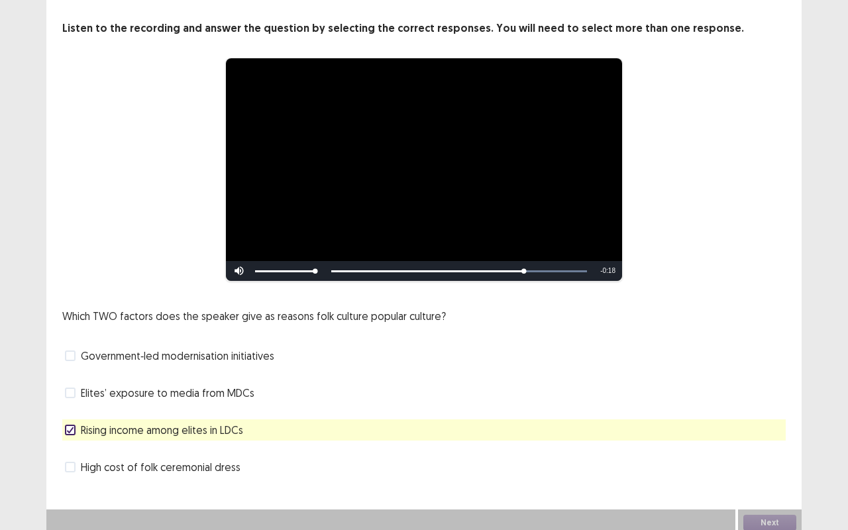
click at [118, 390] on span "Elites’ exposure to media from MDCs" at bounding box center [168, 393] width 174 height 16
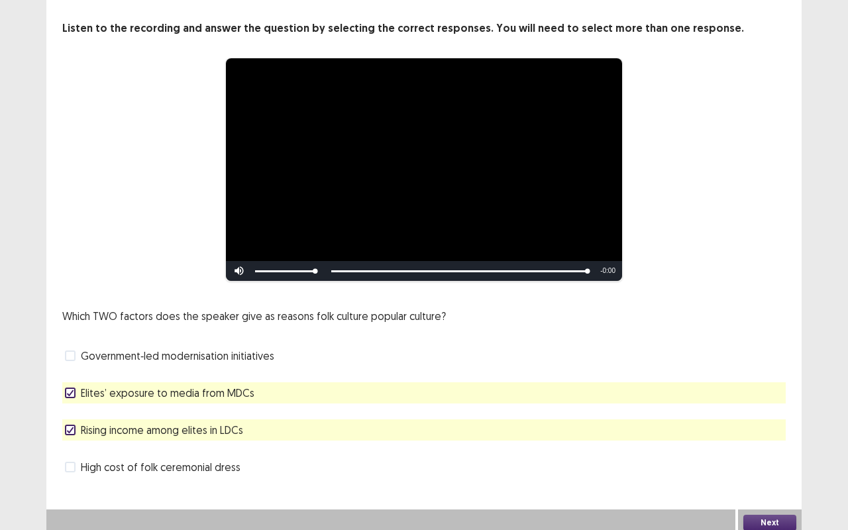
click at [769, 440] on button "Next" at bounding box center [770, 523] width 53 height 16
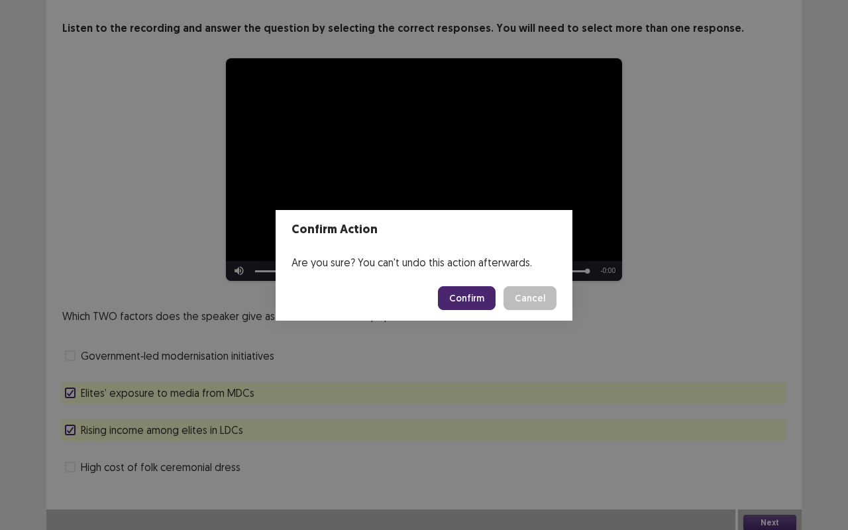
click at [475, 298] on button "Confirm" at bounding box center [467, 298] width 58 height 24
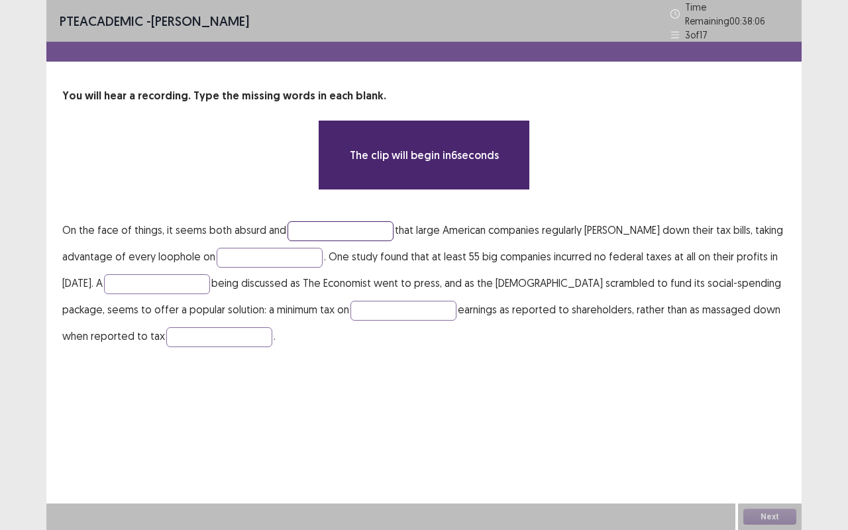
click at [319, 221] on input "text" at bounding box center [341, 231] width 106 height 20
click at [321, 225] on input "text" at bounding box center [341, 231] width 106 height 20
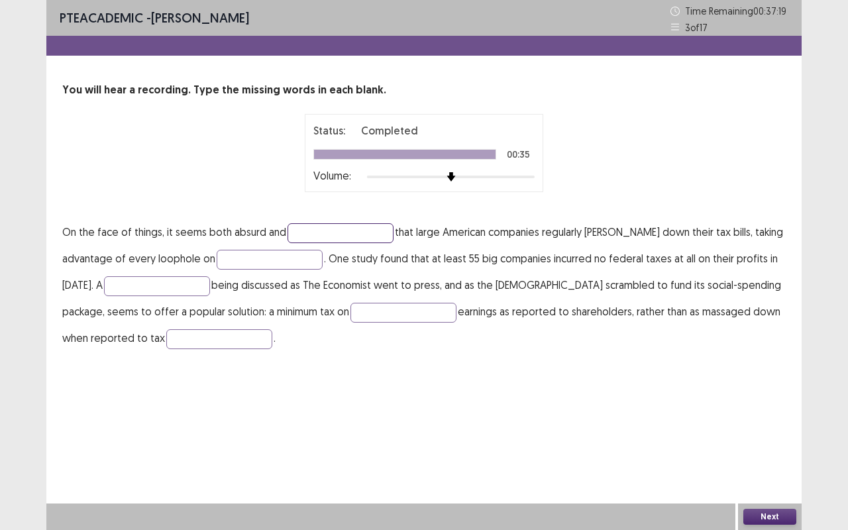
click at [321, 225] on input "text" at bounding box center [341, 233] width 106 height 20
type input "******"
click at [276, 260] on input "text" at bounding box center [270, 260] width 106 height 20
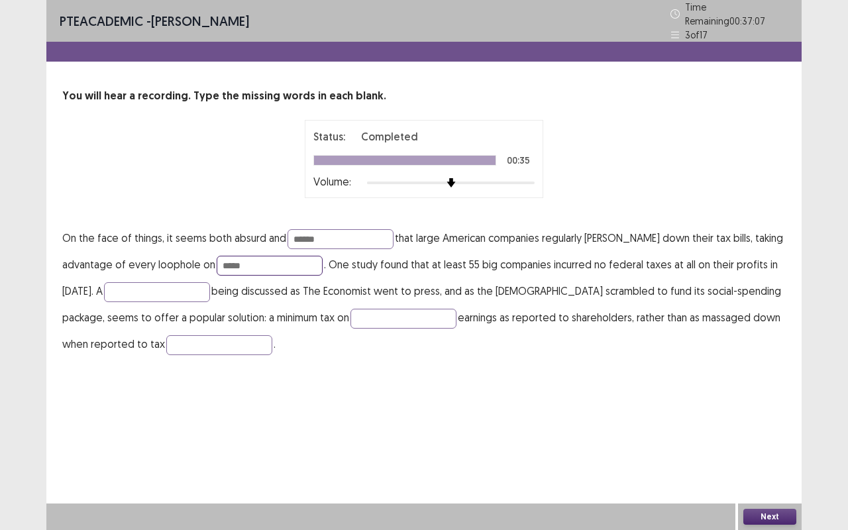
type input "*****"
type input "********"
type input "*********"
type input "**********"
click at [779, 440] on button "Next" at bounding box center [770, 517] width 53 height 16
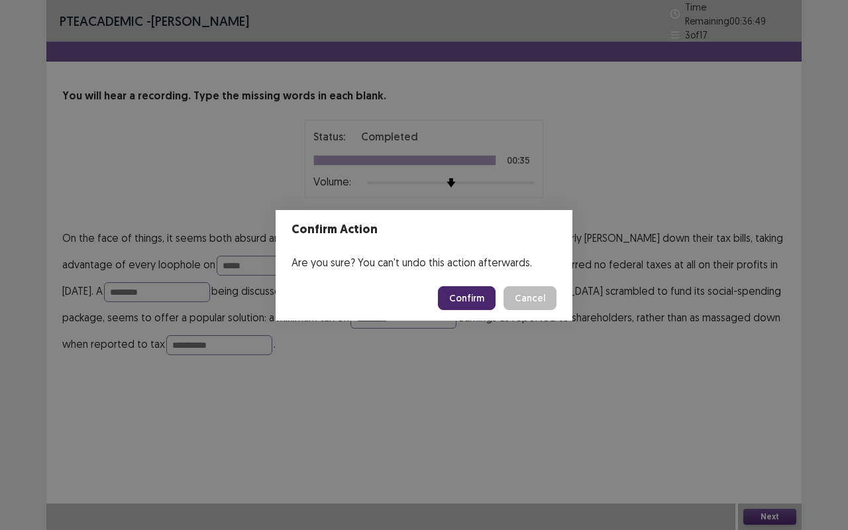
click at [467, 296] on button "Confirm" at bounding box center [467, 298] width 58 height 24
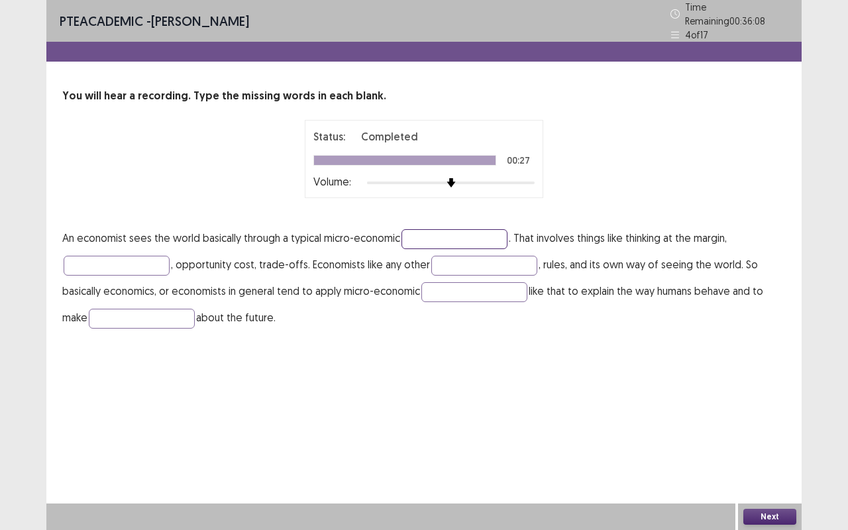
click at [462, 237] on input "text" at bounding box center [455, 239] width 106 height 20
type input "********"
type input "**********"
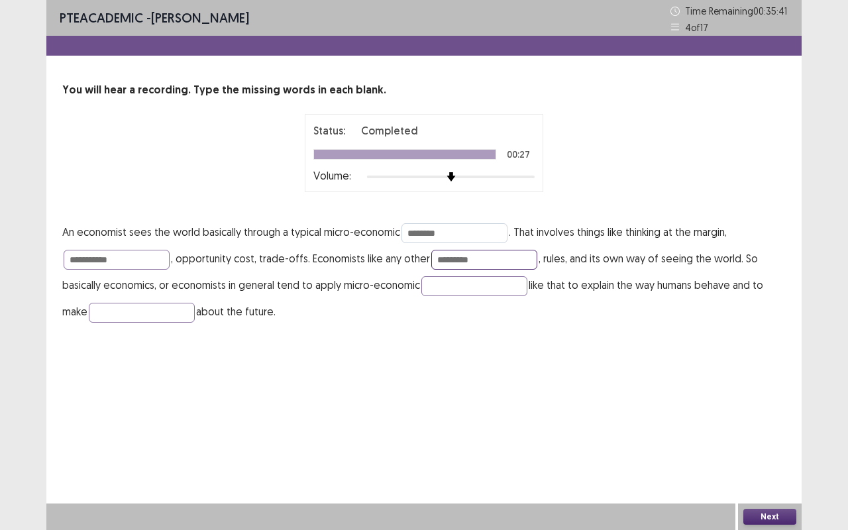
type input "*********"
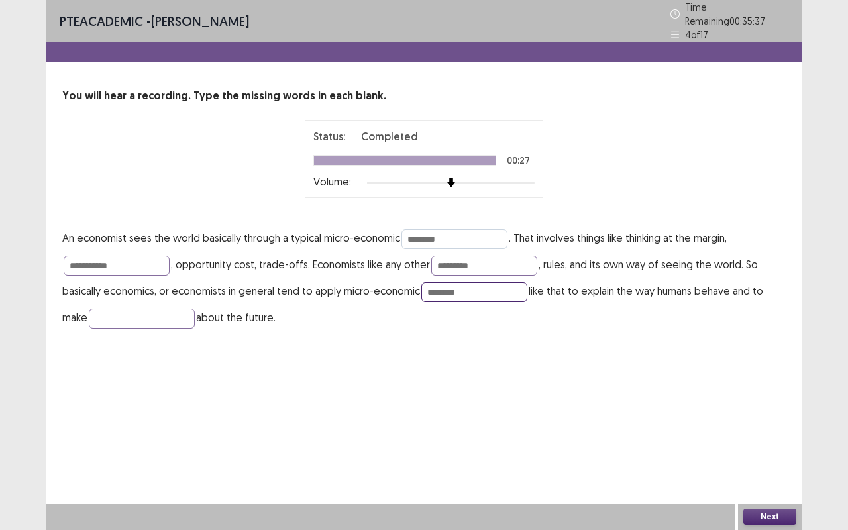
type input "********"
type input "**********"
click at [785, 440] on button "Next" at bounding box center [770, 517] width 53 height 16
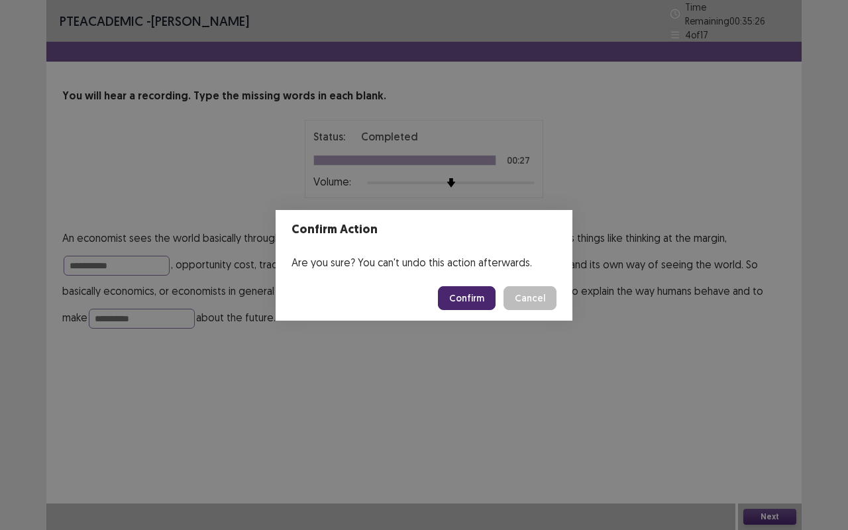
click at [478, 300] on button "Confirm" at bounding box center [467, 298] width 58 height 24
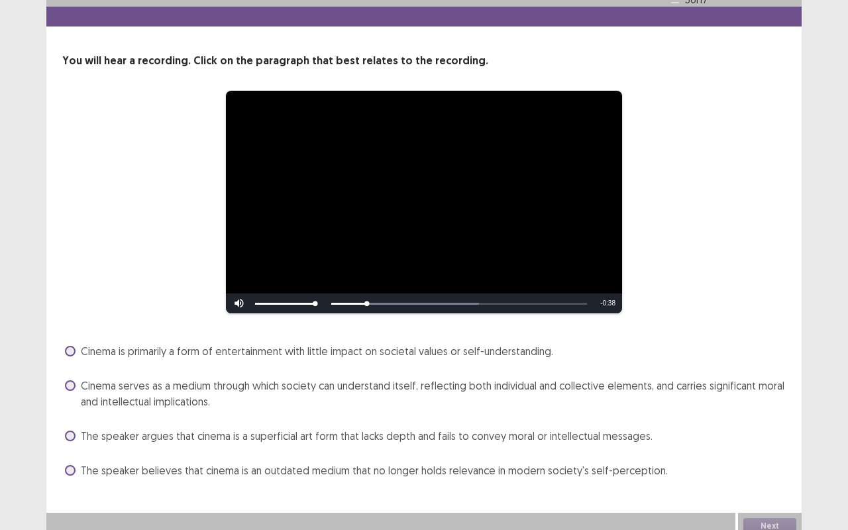
scroll to position [38, 0]
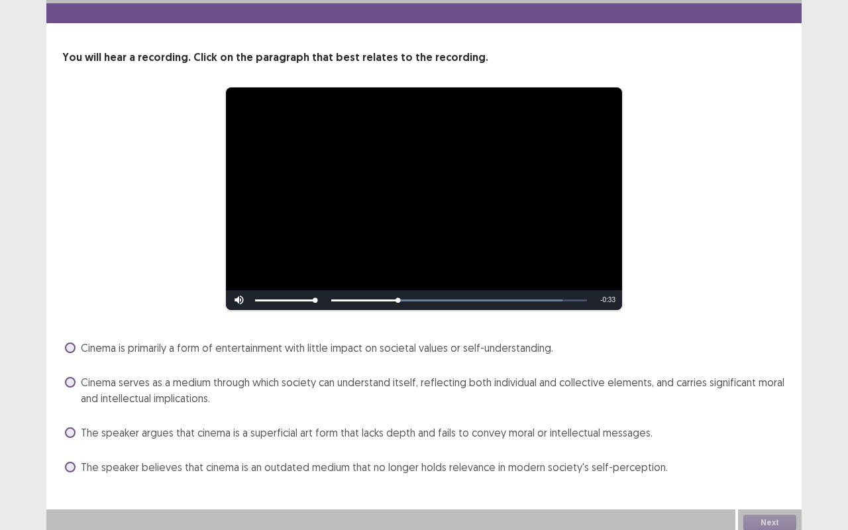
click at [282, 340] on span "Cinema is primarily a form of entertainment with little impact on societal valu…" at bounding box center [317, 348] width 473 height 16
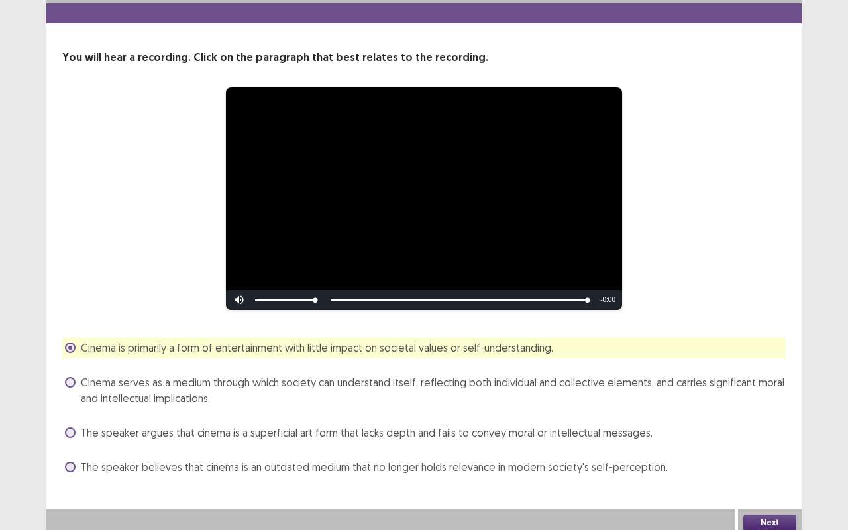
click at [767, 440] on button "Next" at bounding box center [770, 523] width 53 height 16
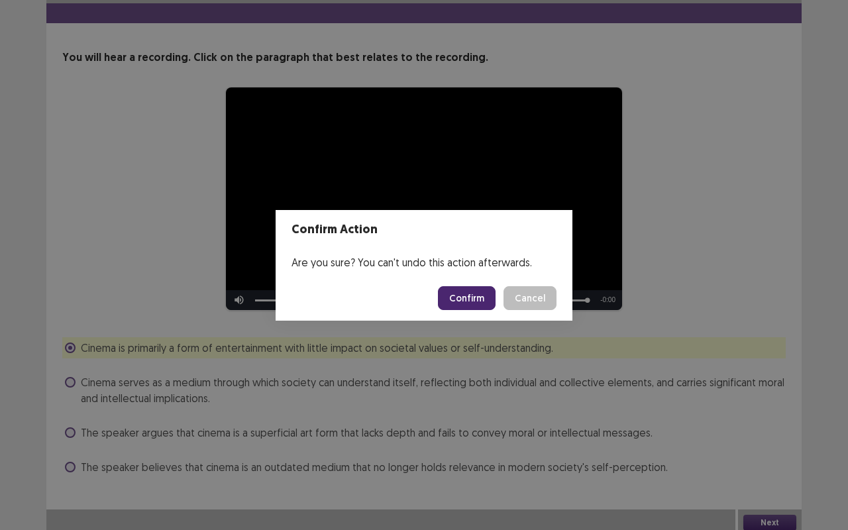
click at [482, 298] on button "Confirm" at bounding box center [467, 298] width 58 height 24
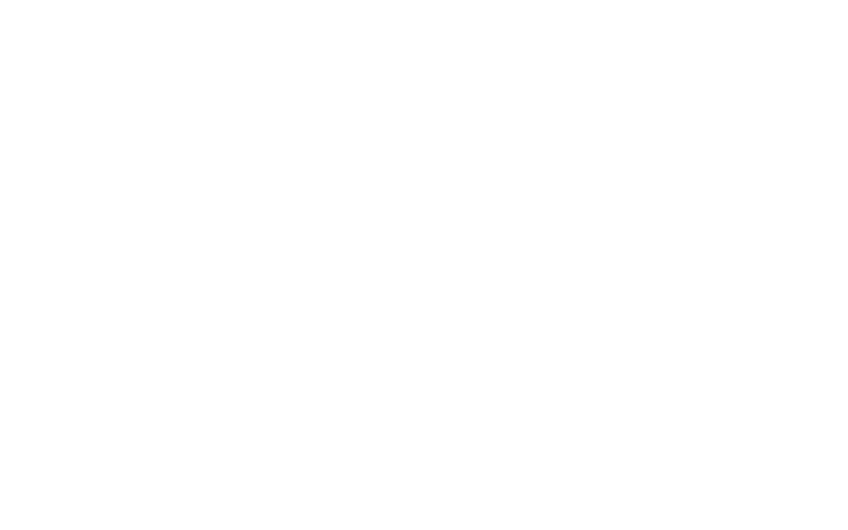
scroll to position [0, 0]
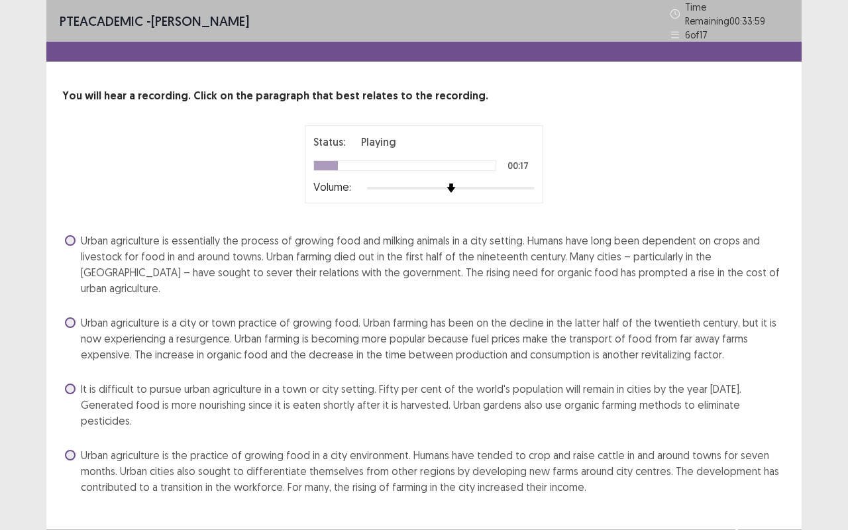
click at [482, 315] on span "Urban agriculture is a city or town practice of growing food. Urban farming has…" at bounding box center [433, 339] width 705 height 48
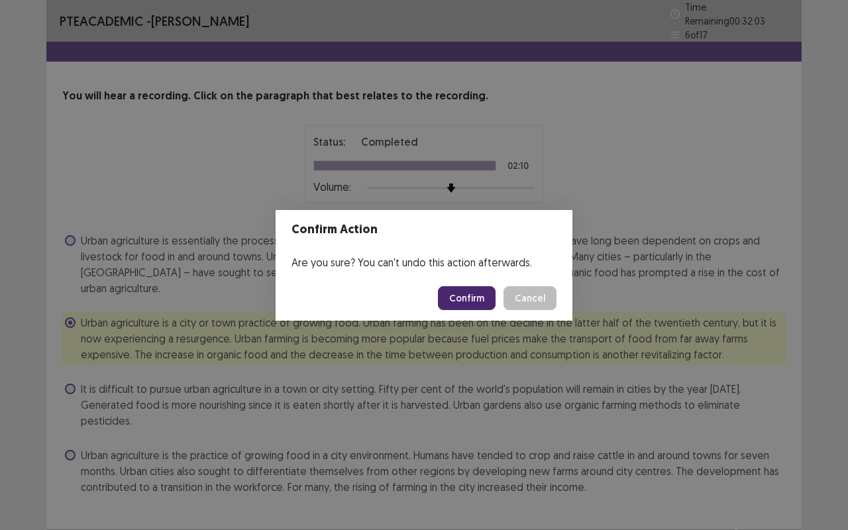
click at [469, 292] on button "Confirm" at bounding box center [467, 298] width 58 height 24
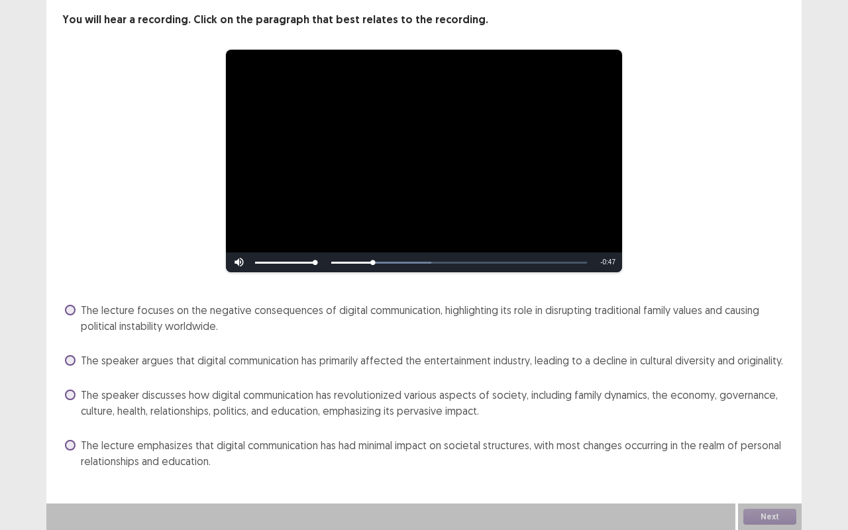
scroll to position [70, 0]
click at [160, 405] on span "The speaker discusses how digital communication has revolutionized various aspe…" at bounding box center [433, 404] width 705 height 32
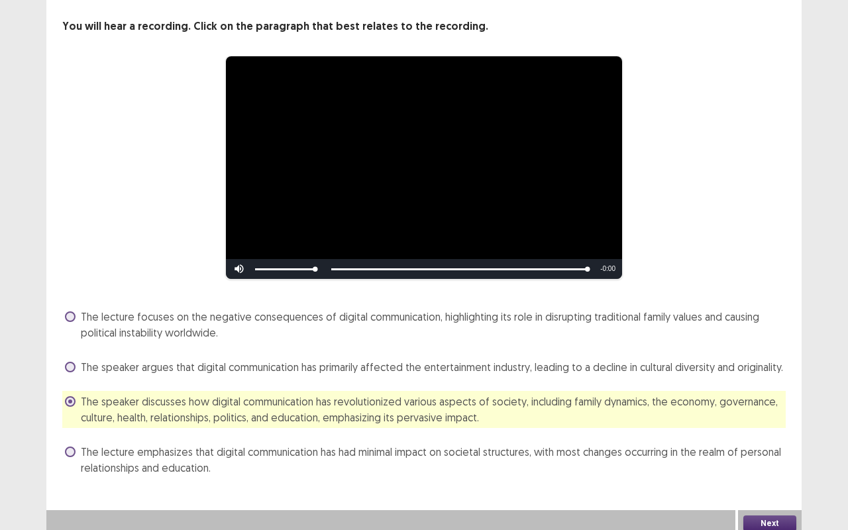
click at [775, 440] on button "Next" at bounding box center [770, 524] width 53 height 16
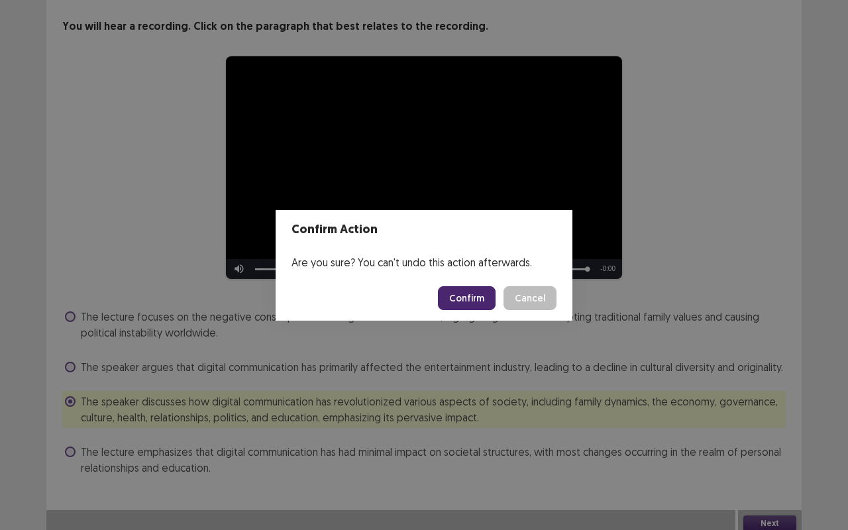
click at [480, 296] on button "Confirm" at bounding box center [467, 298] width 58 height 24
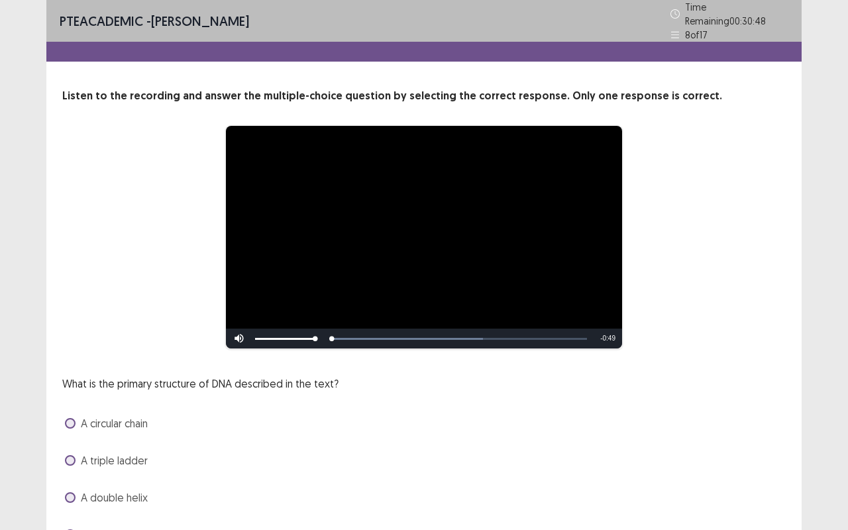
scroll to position [68, 0]
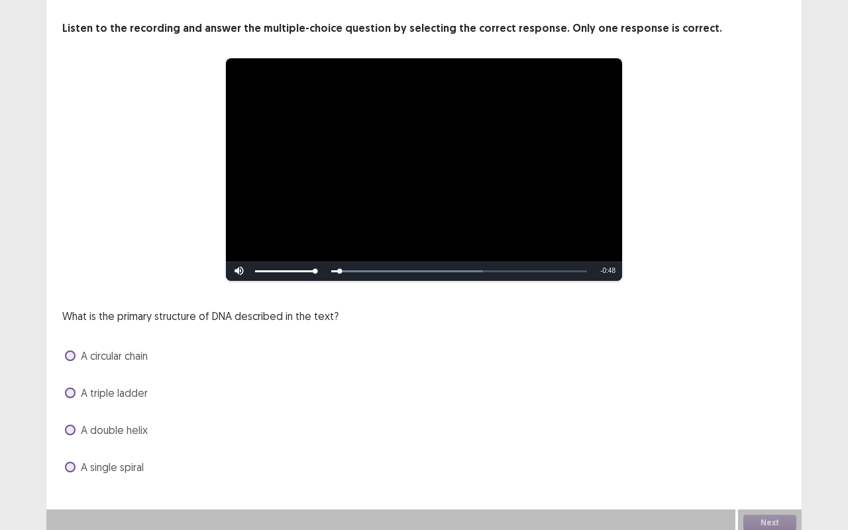
click at [122, 423] on span "A double helix" at bounding box center [114, 430] width 67 height 16
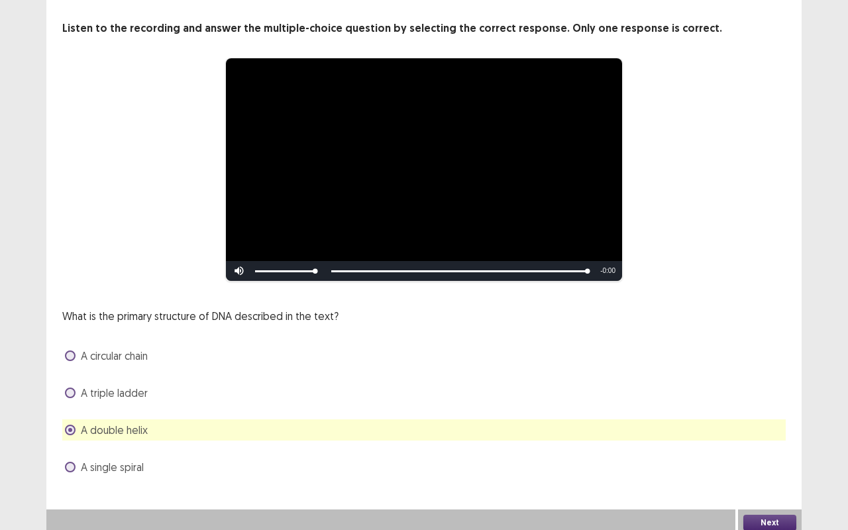
click at [769, 440] on button "Next" at bounding box center [770, 523] width 53 height 16
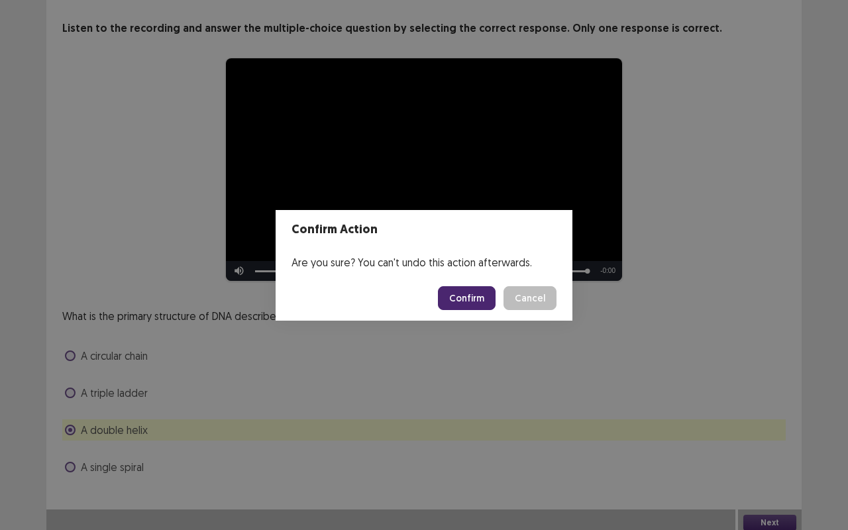
click at [475, 298] on button "Confirm" at bounding box center [467, 298] width 58 height 24
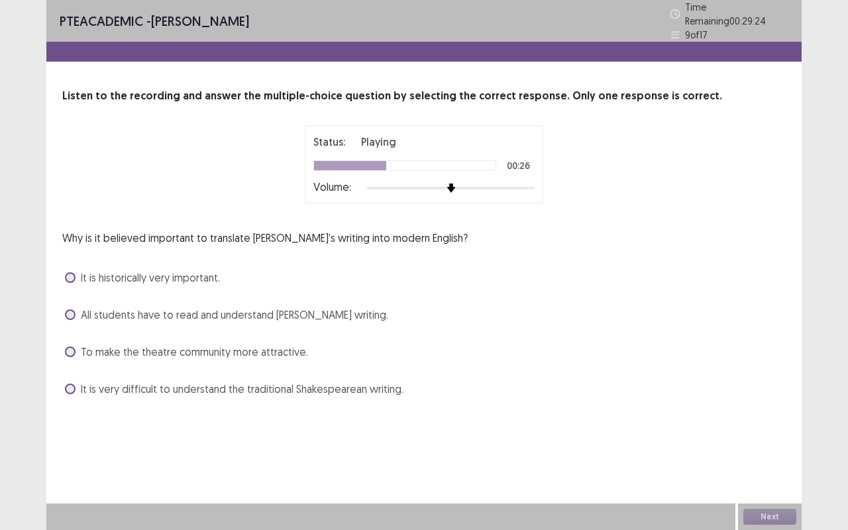
click at [353, 383] on span "It is very difficult to understand the traditional Shakespearean writing." at bounding box center [242, 389] width 323 height 16
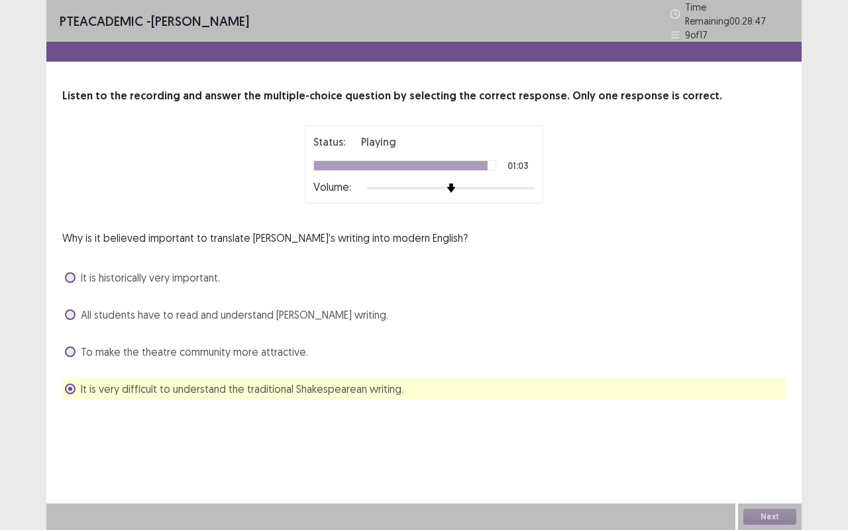
click at [775, 440] on div "Next" at bounding box center [770, 517] width 64 height 27
click at [775, 440] on button "Next" at bounding box center [770, 517] width 53 height 16
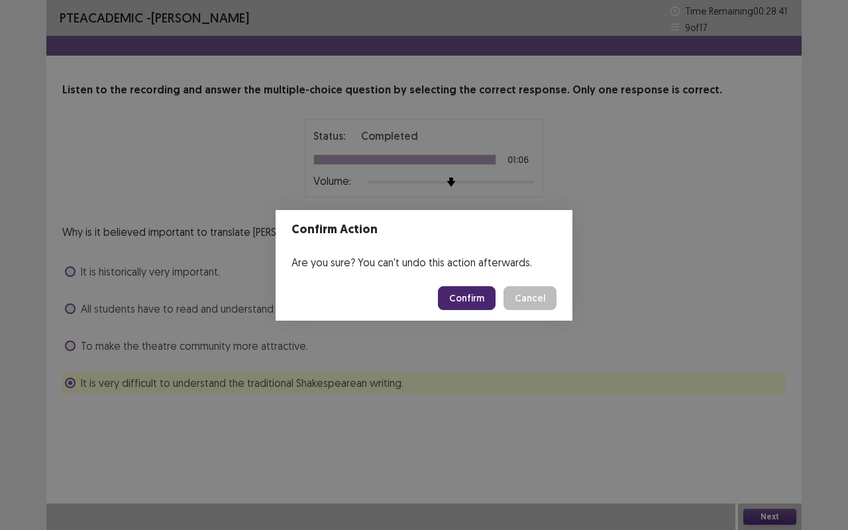
click at [479, 293] on button "Confirm" at bounding box center [467, 298] width 58 height 24
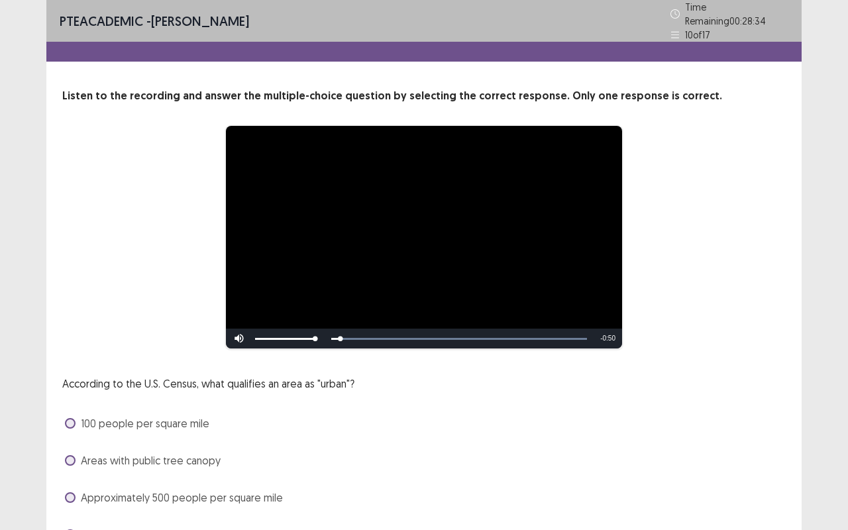
scroll to position [68, 0]
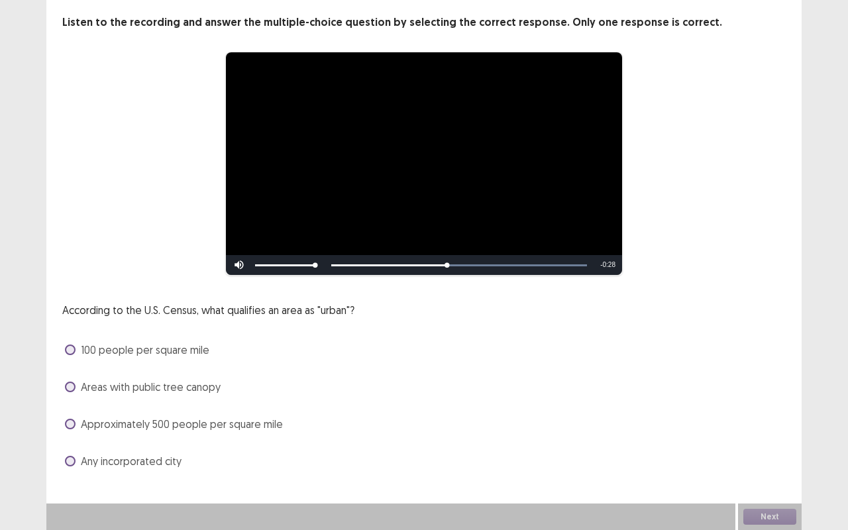
click at [107, 423] on span "Approximately 500 people per square mile" at bounding box center [182, 424] width 202 height 16
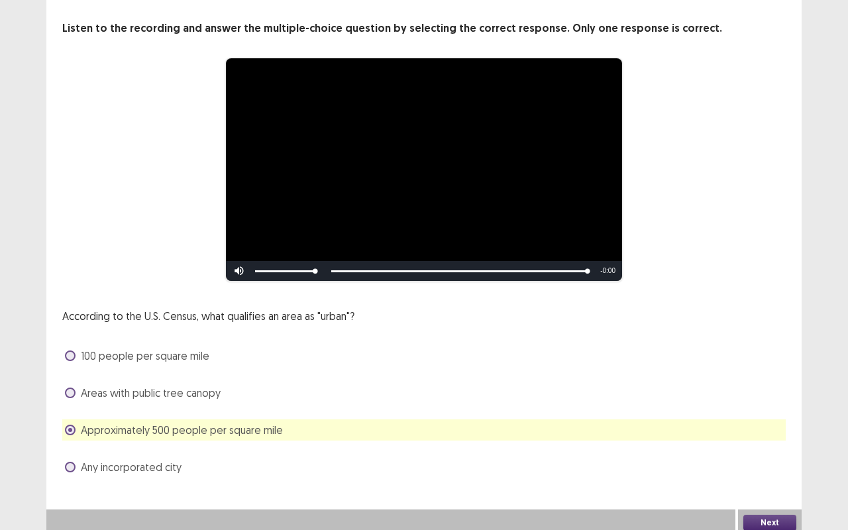
click at [777, 440] on button "Next" at bounding box center [770, 523] width 53 height 16
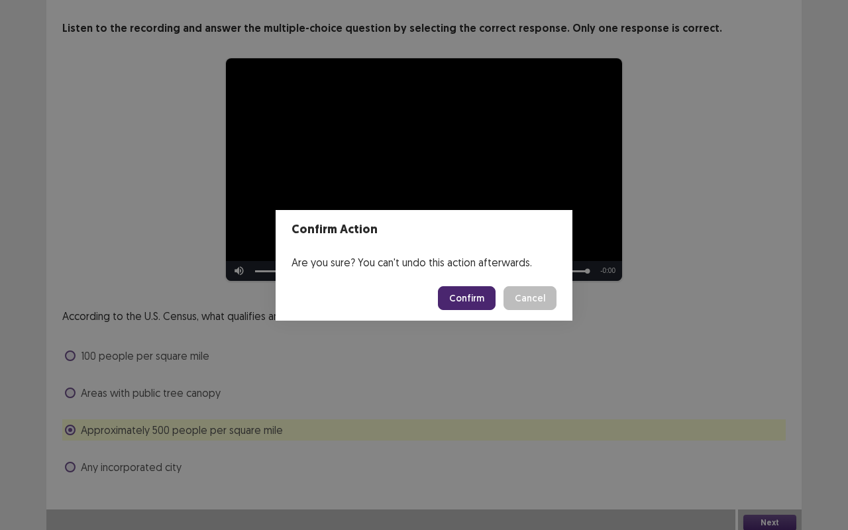
click at [463, 300] on button "Confirm" at bounding box center [467, 298] width 58 height 24
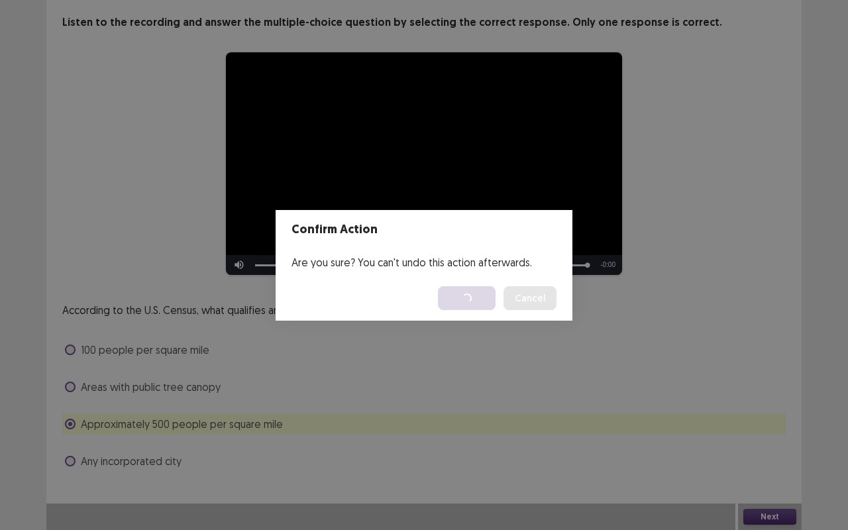
scroll to position [0, 0]
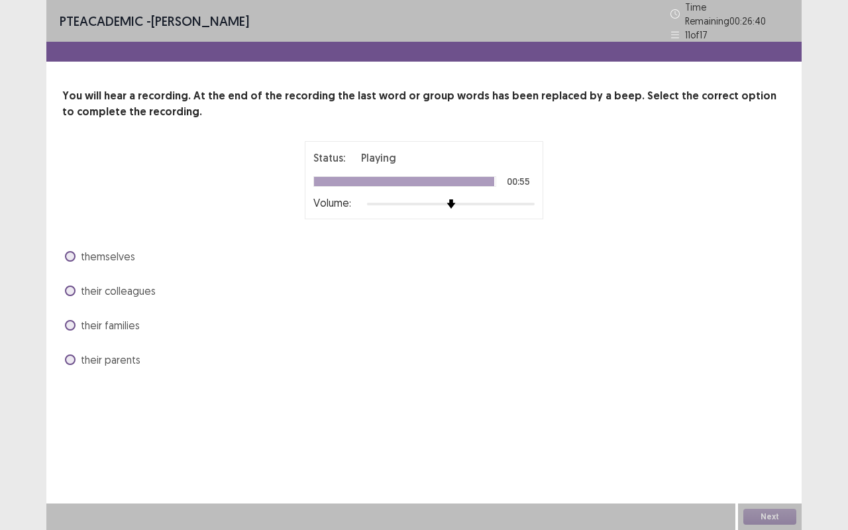
click at [86, 249] on span "themselves" at bounding box center [108, 257] width 54 height 16
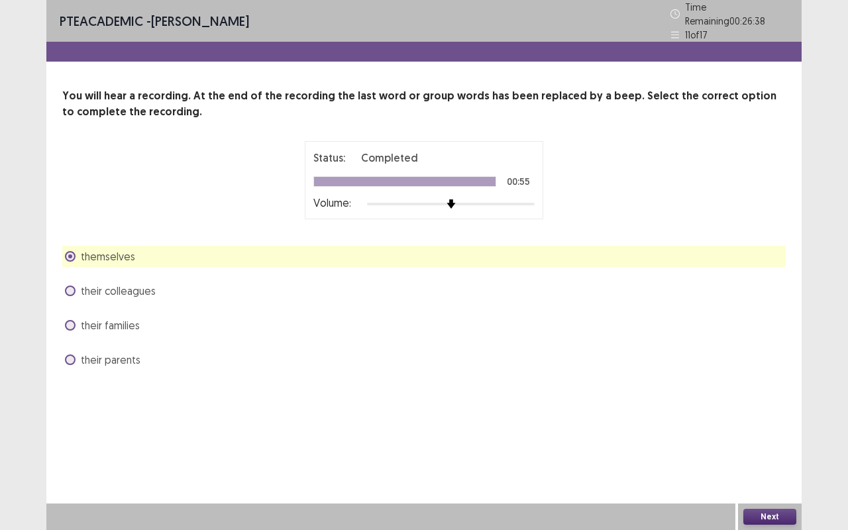
click at [775, 440] on button "Next" at bounding box center [770, 517] width 53 height 16
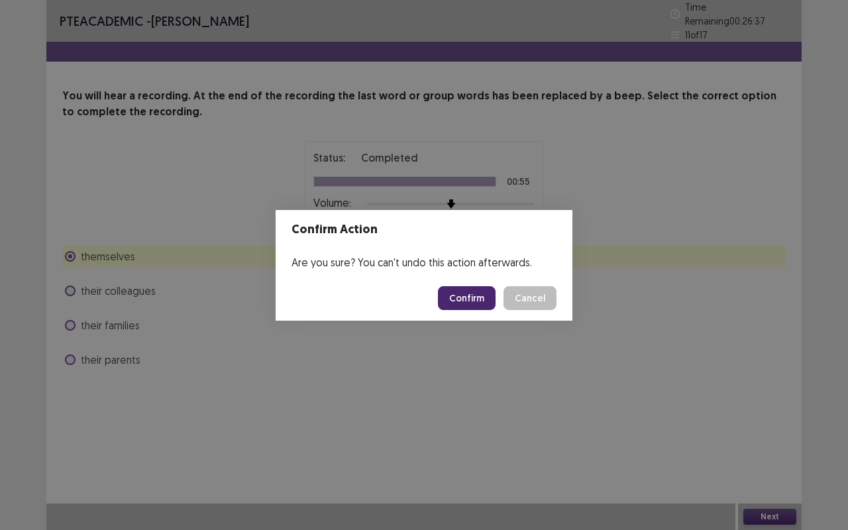
click at [474, 296] on button "Confirm" at bounding box center [467, 298] width 58 height 24
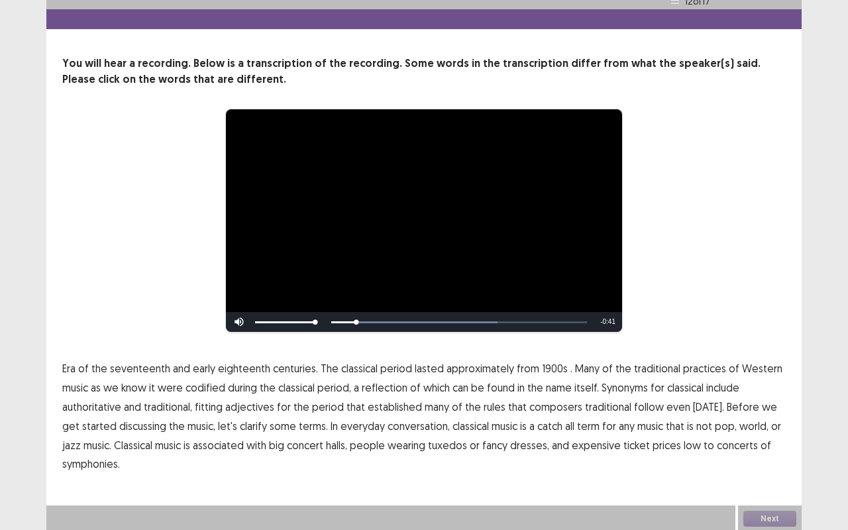
scroll to position [28, 0]
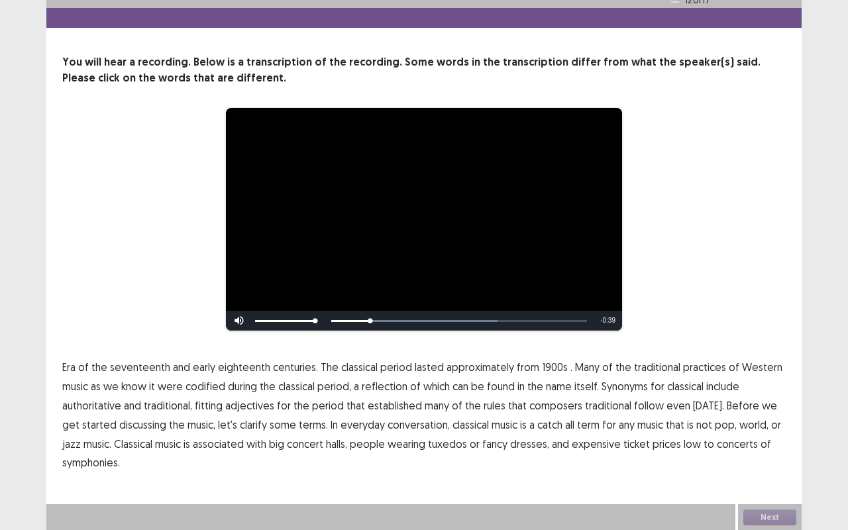
click at [550, 366] on span "1900s" at bounding box center [555, 367] width 26 height 16
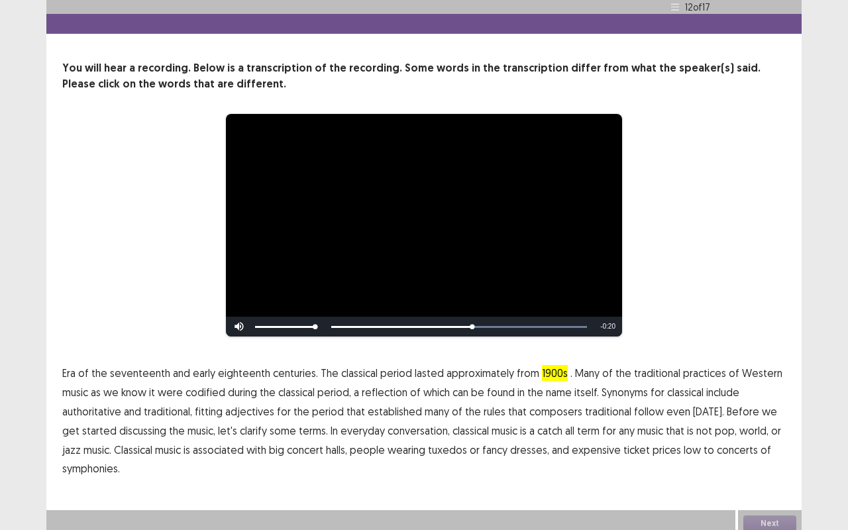
click at [599, 405] on span "traditional" at bounding box center [608, 412] width 46 height 16
click at [684, 440] on span "low" at bounding box center [692, 450] width 17 height 16
click at [774, 440] on button "Next" at bounding box center [770, 524] width 53 height 16
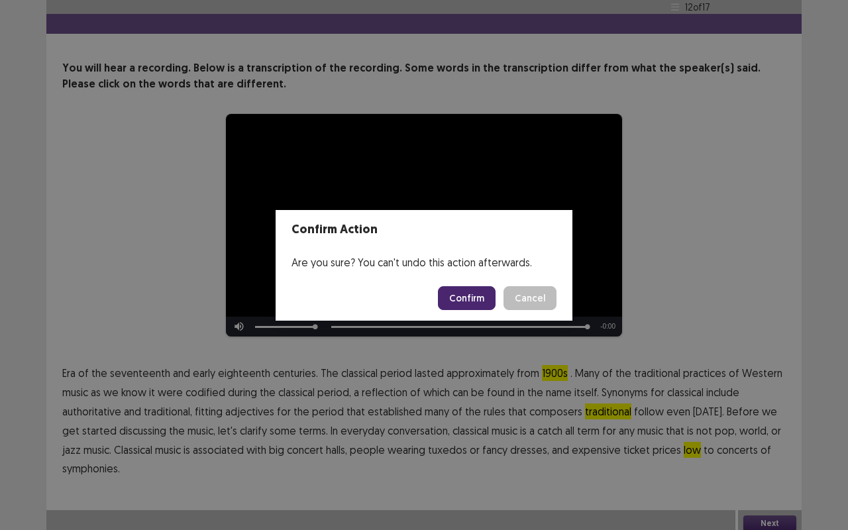
click at [472, 296] on button "Confirm" at bounding box center [467, 298] width 58 height 24
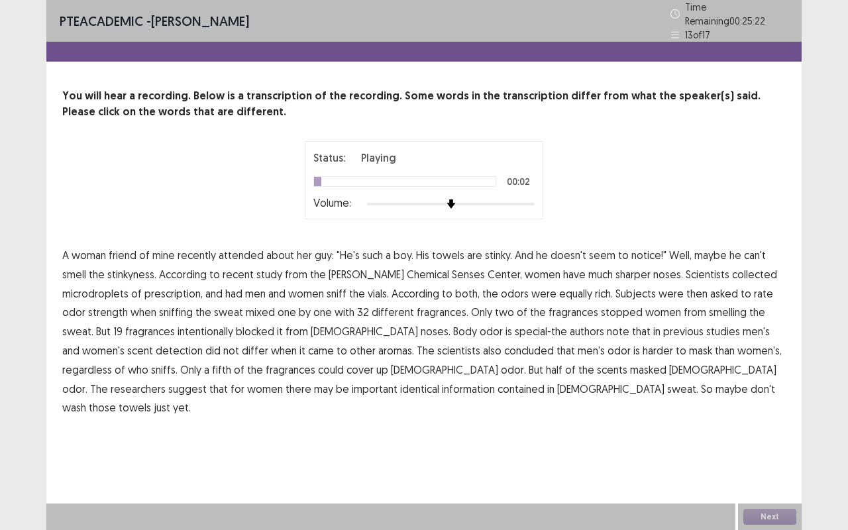
click at [235, 247] on span "attended" at bounding box center [241, 255] width 45 height 16
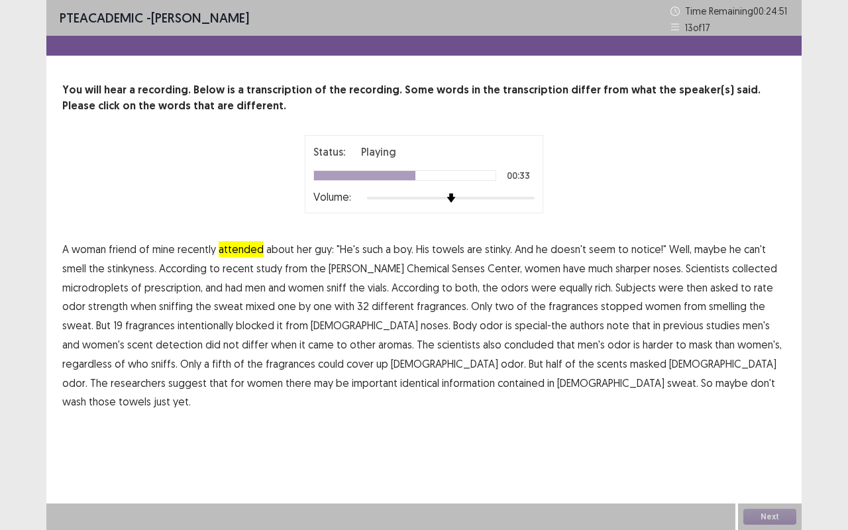
click at [178, 327] on span "intentionally" at bounding box center [206, 325] width 56 height 16
click at [437, 343] on span "scientists" at bounding box center [458, 345] width 43 height 16
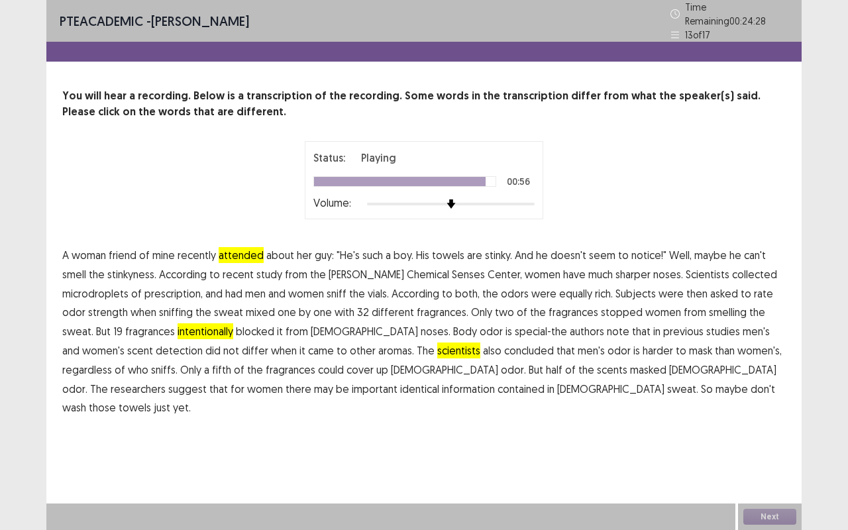
click at [400, 382] on span "identical" at bounding box center [419, 389] width 39 height 16
click at [770, 440] on button "Next" at bounding box center [770, 517] width 53 height 16
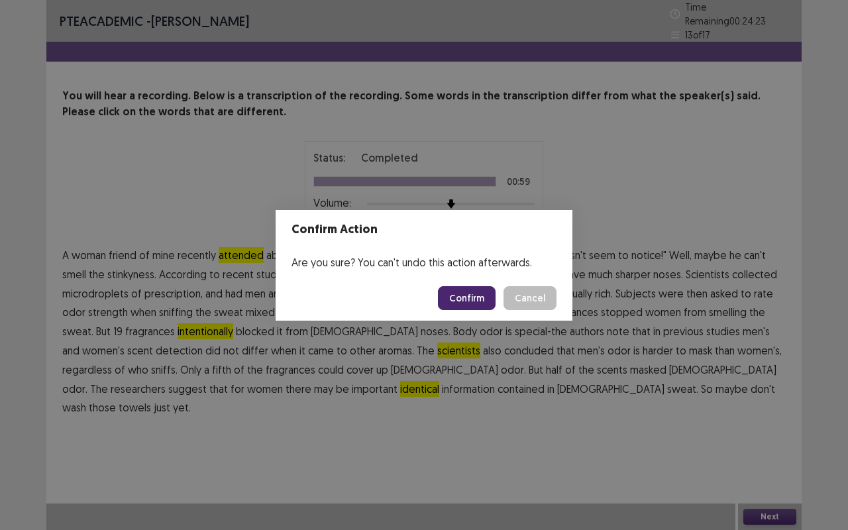
click at [477, 295] on button "Confirm" at bounding box center [467, 298] width 58 height 24
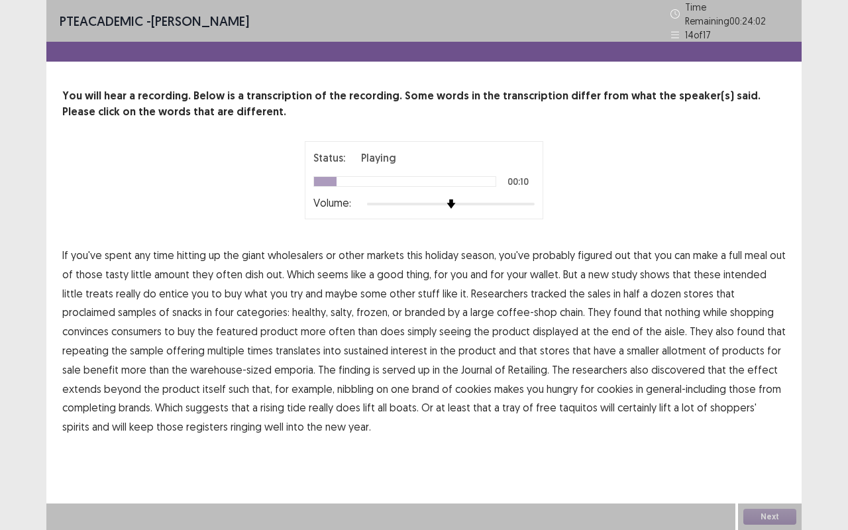
click at [175, 266] on span "amount" at bounding box center [171, 274] width 35 height 16
click at [738, 270] on span "intended" at bounding box center [745, 274] width 43 height 16
click at [115, 304] on span "proclaimed" at bounding box center [88, 312] width 53 height 16
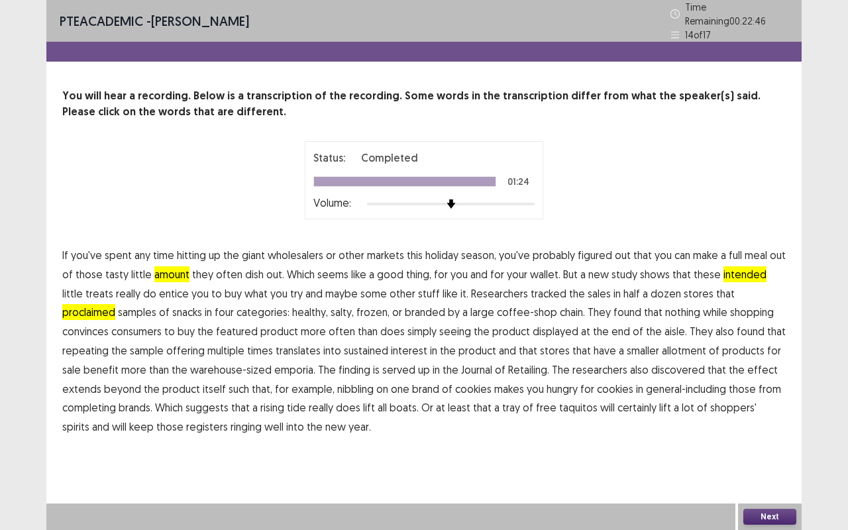
click at [772, 440] on button "Next" at bounding box center [770, 517] width 53 height 16
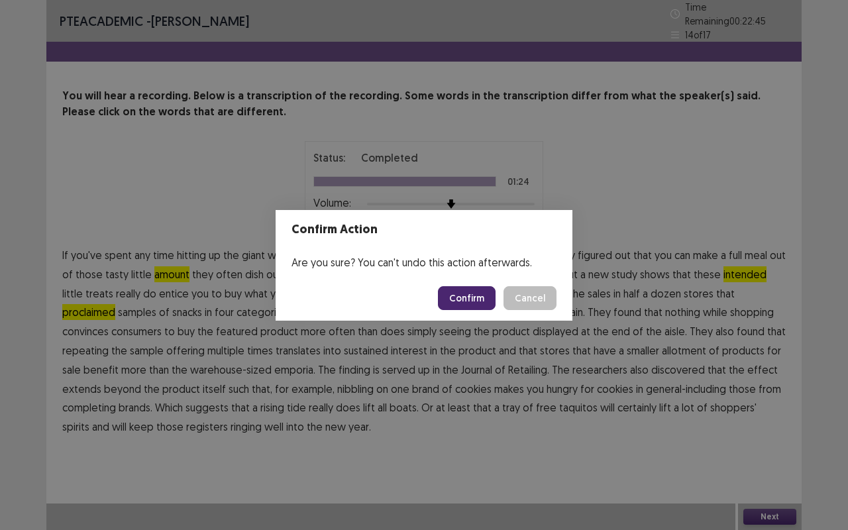
click at [482, 297] on button "Confirm" at bounding box center [467, 298] width 58 height 24
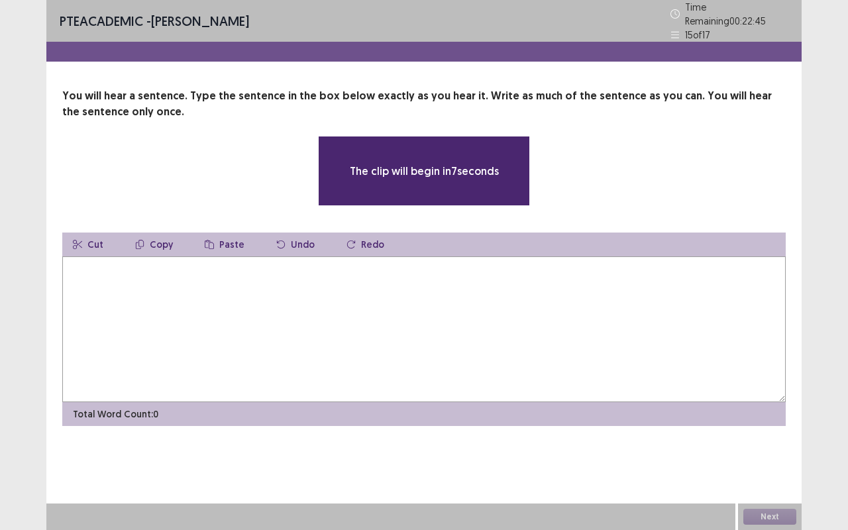
click at [482, 297] on textarea at bounding box center [424, 329] width 724 height 146
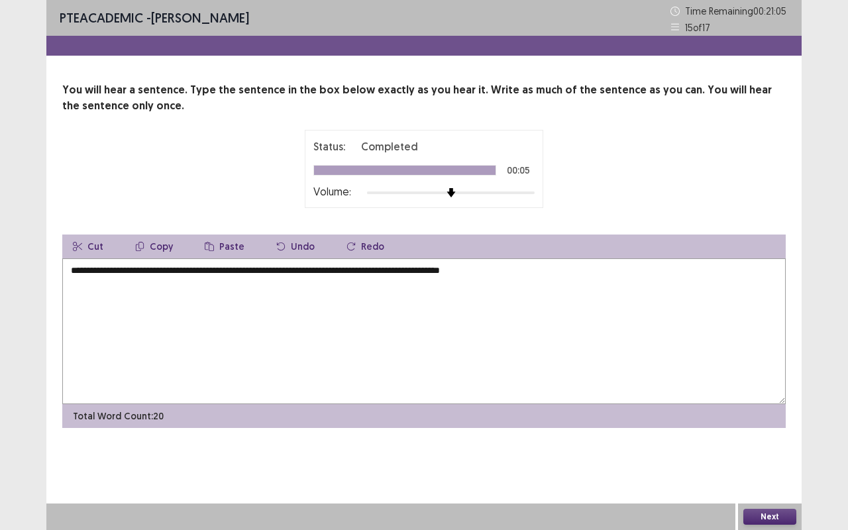
type textarea "**********"
click at [770, 440] on button "Next" at bounding box center [770, 517] width 53 height 16
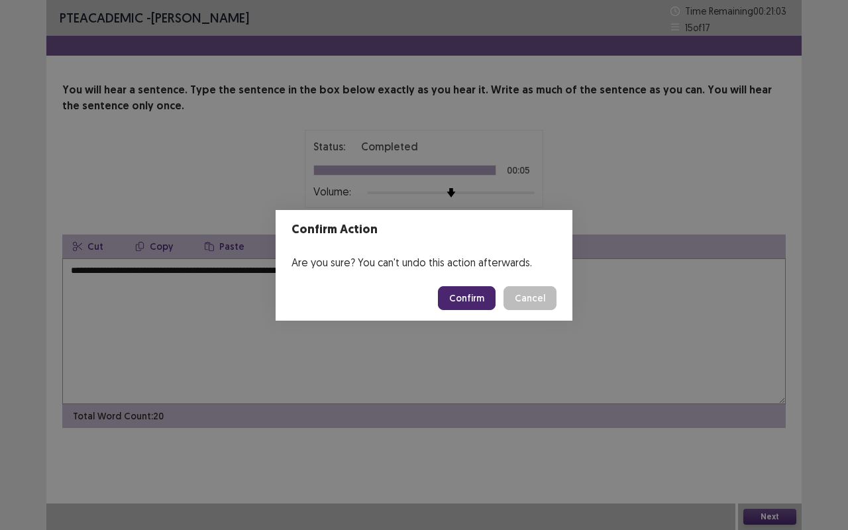
click at [482, 301] on button "Confirm" at bounding box center [467, 298] width 58 height 24
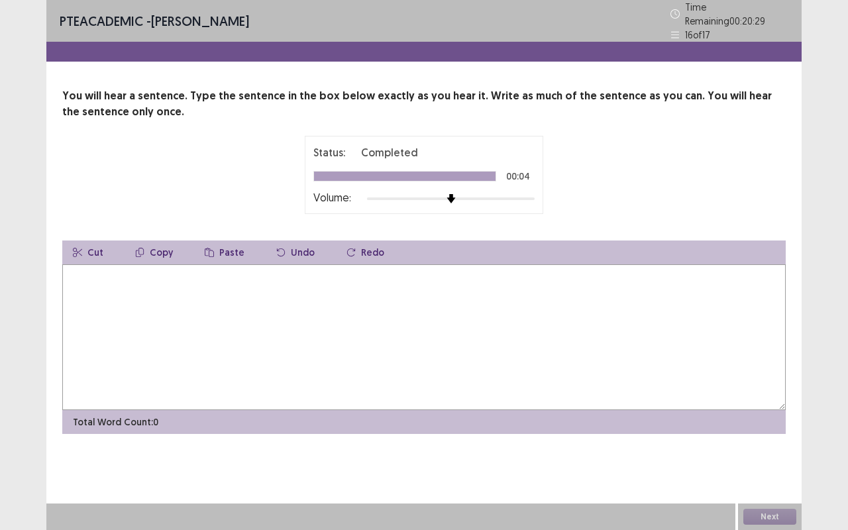
click at [269, 308] on textarea at bounding box center [424, 337] width 724 height 146
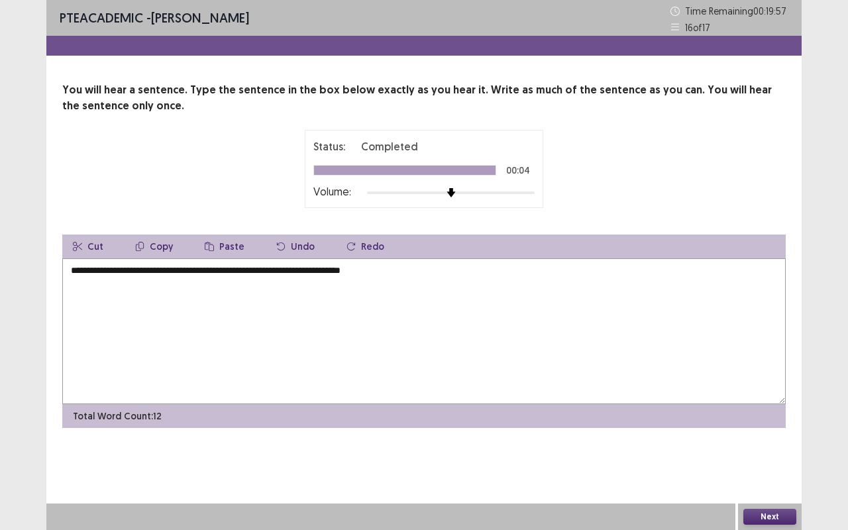
type textarea "**********"
click at [779, 440] on button "Next" at bounding box center [770, 517] width 53 height 16
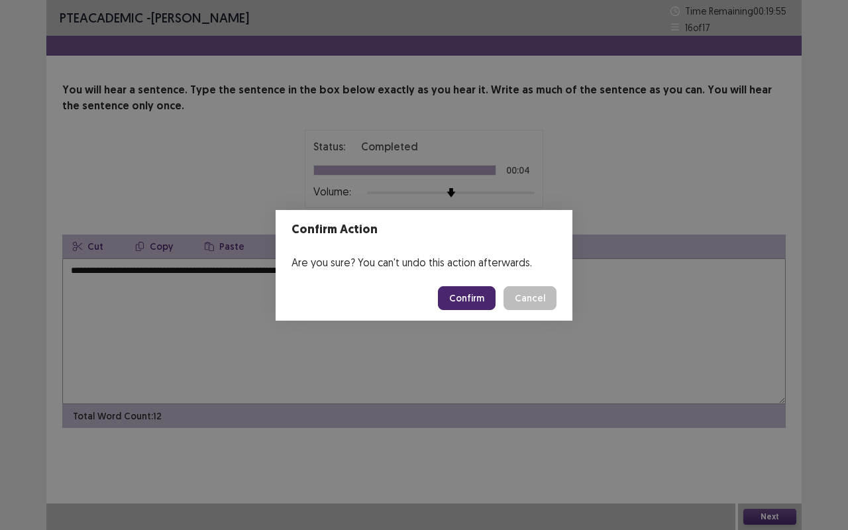
click at [476, 296] on button "Confirm" at bounding box center [467, 298] width 58 height 24
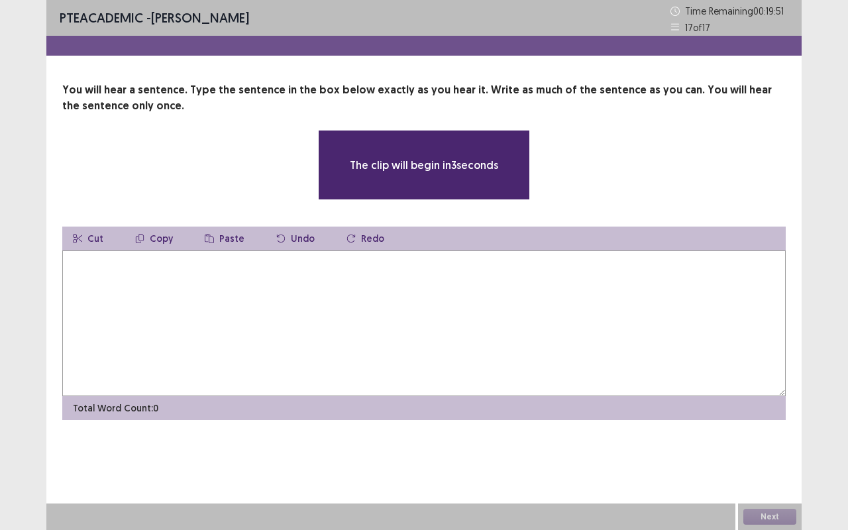
click at [443, 313] on textarea at bounding box center [424, 324] width 724 height 146
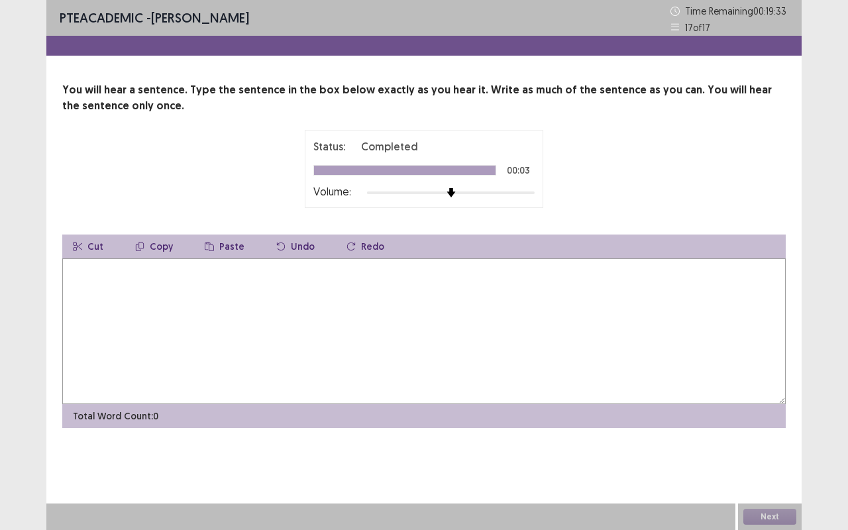
click at [443, 313] on textarea at bounding box center [424, 331] width 724 height 146
type textarea "**********"
click at [787, 440] on button "Next" at bounding box center [770, 517] width 53 height 16
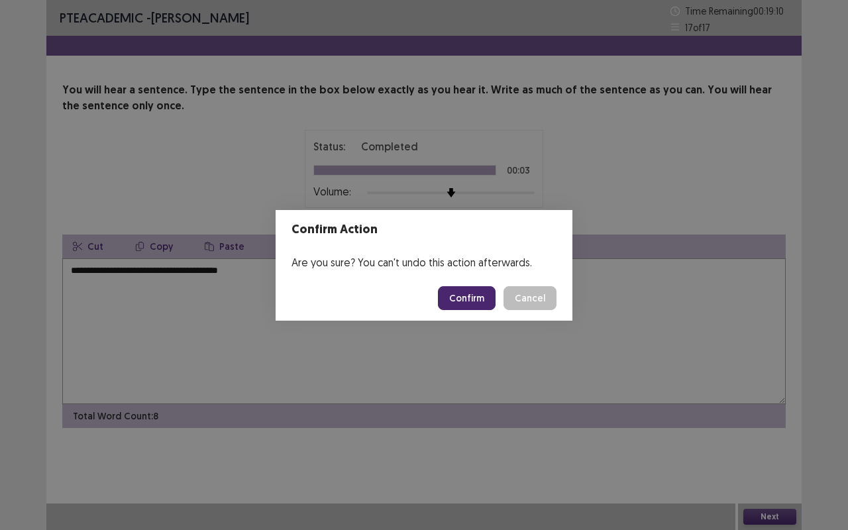
click at [472, 297] on button "Confirm" at bounding box center [467, 298] width 58 height 24
